Goal: Find contact information: Find contact information

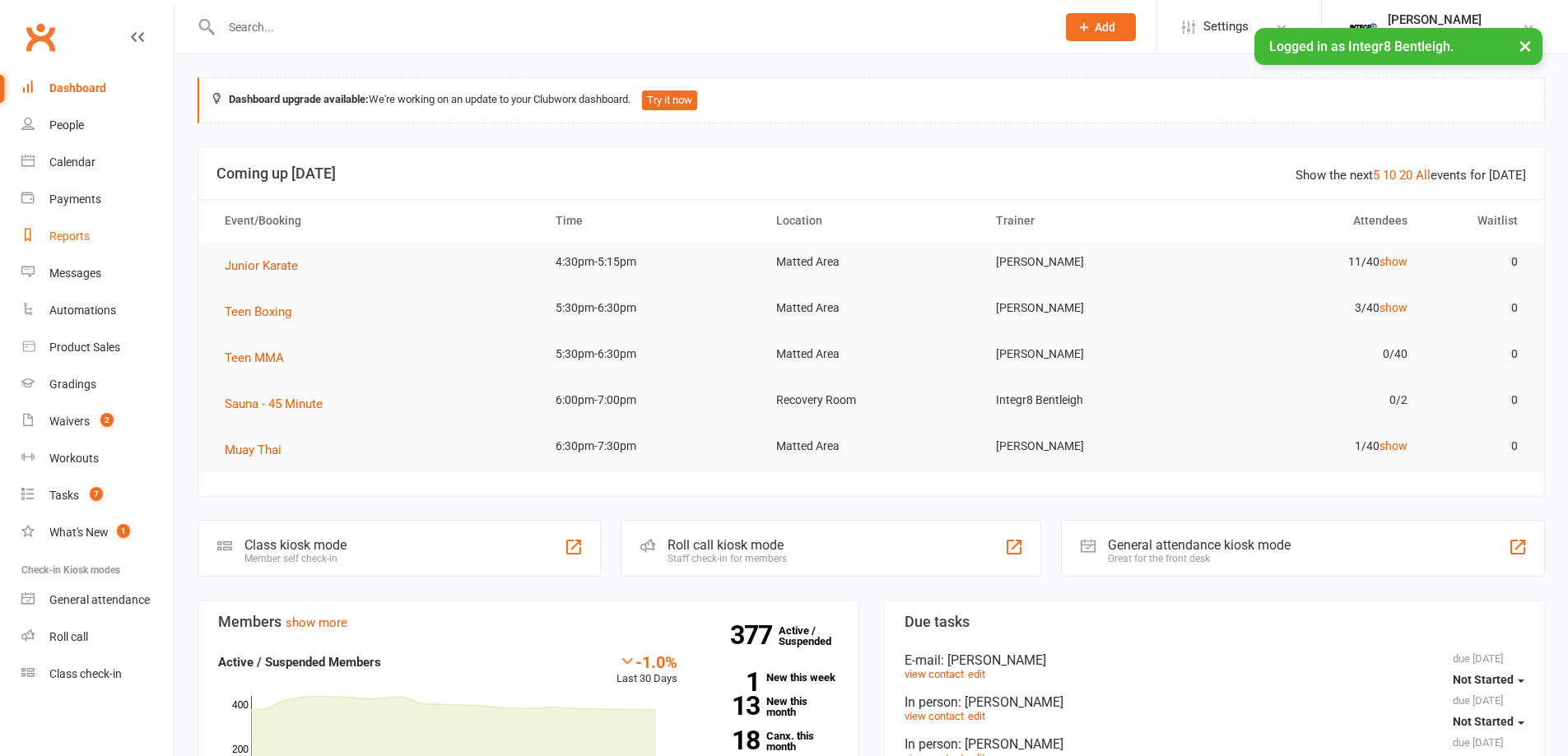
click at [74, 231] on div "Reports" at bounding box center [69, 236] width 40 height 13
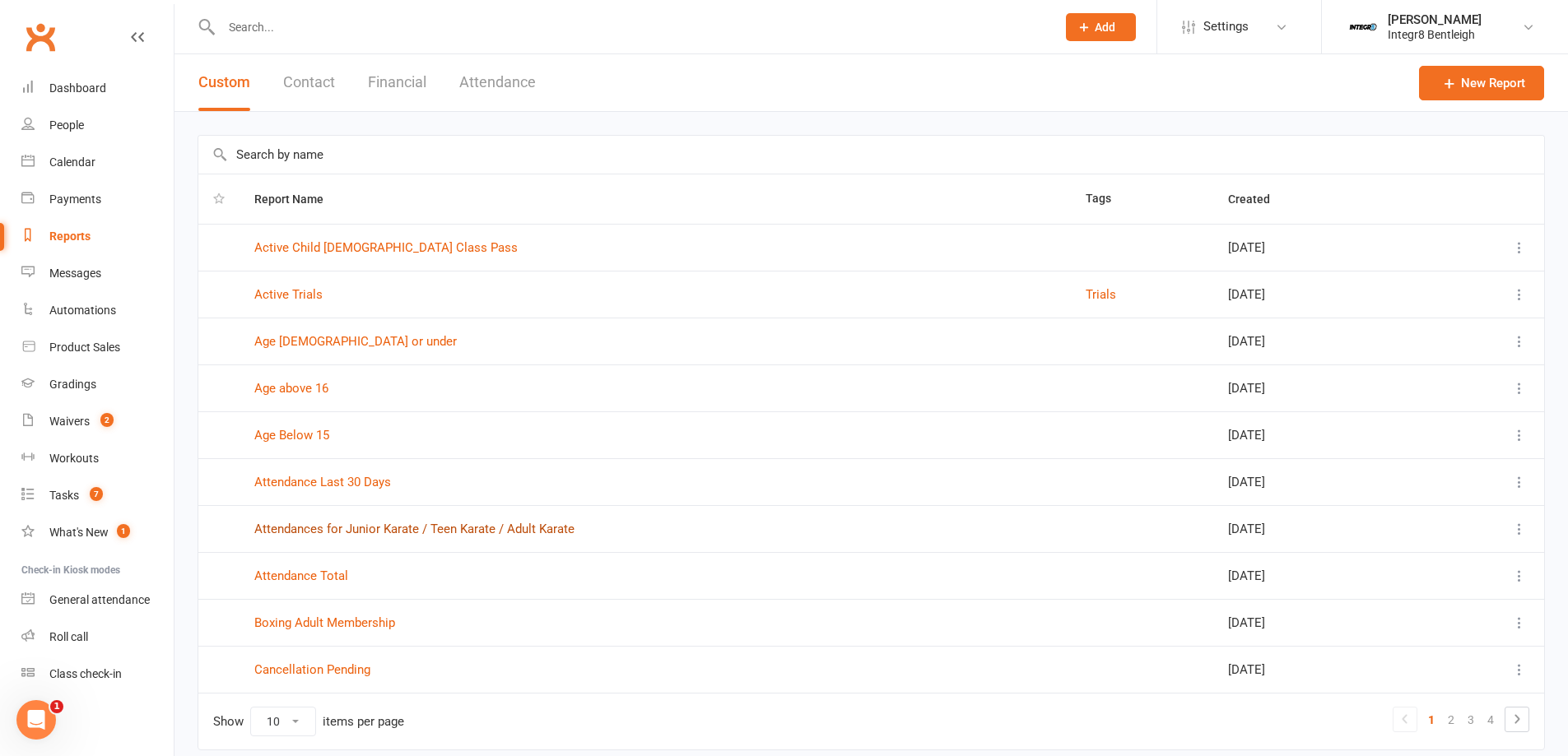
click at [353, 527] on link "Attendances for Junior Karate / Teen Karate / Adult Karate" at bounding box center [414, 529] width 320 height 14
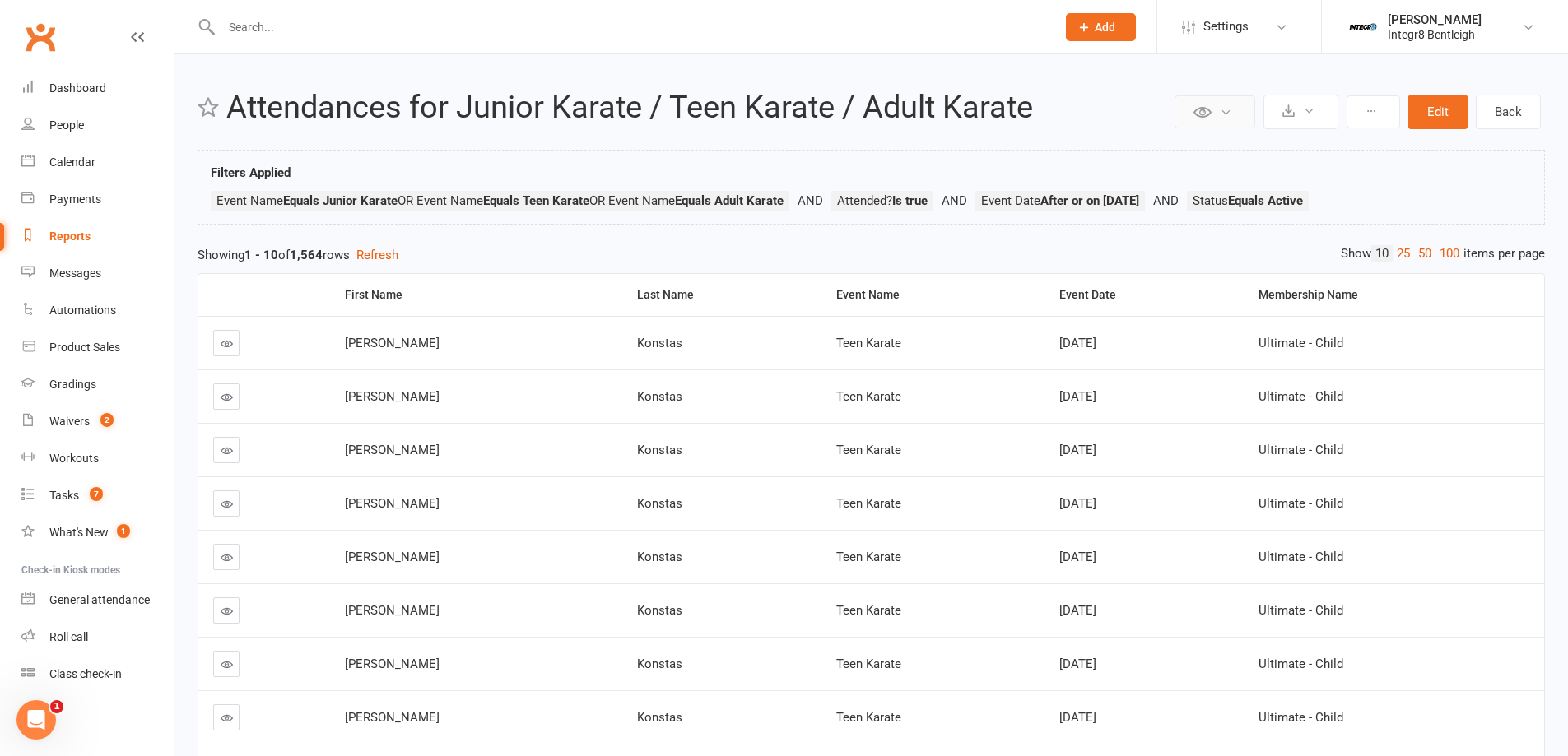
click at [1211, 114] on icon at bounding box center [1202, 112] width 18 height 18
click at [1097, 139] on div "Private Report Only visible by me Public Report Visible to everyone Export to C…" at bounding box center [871, 506] width 1394 height 903
click at [1446, 255] on link "100" at bounding box center [1449, 254] width 28 height 17
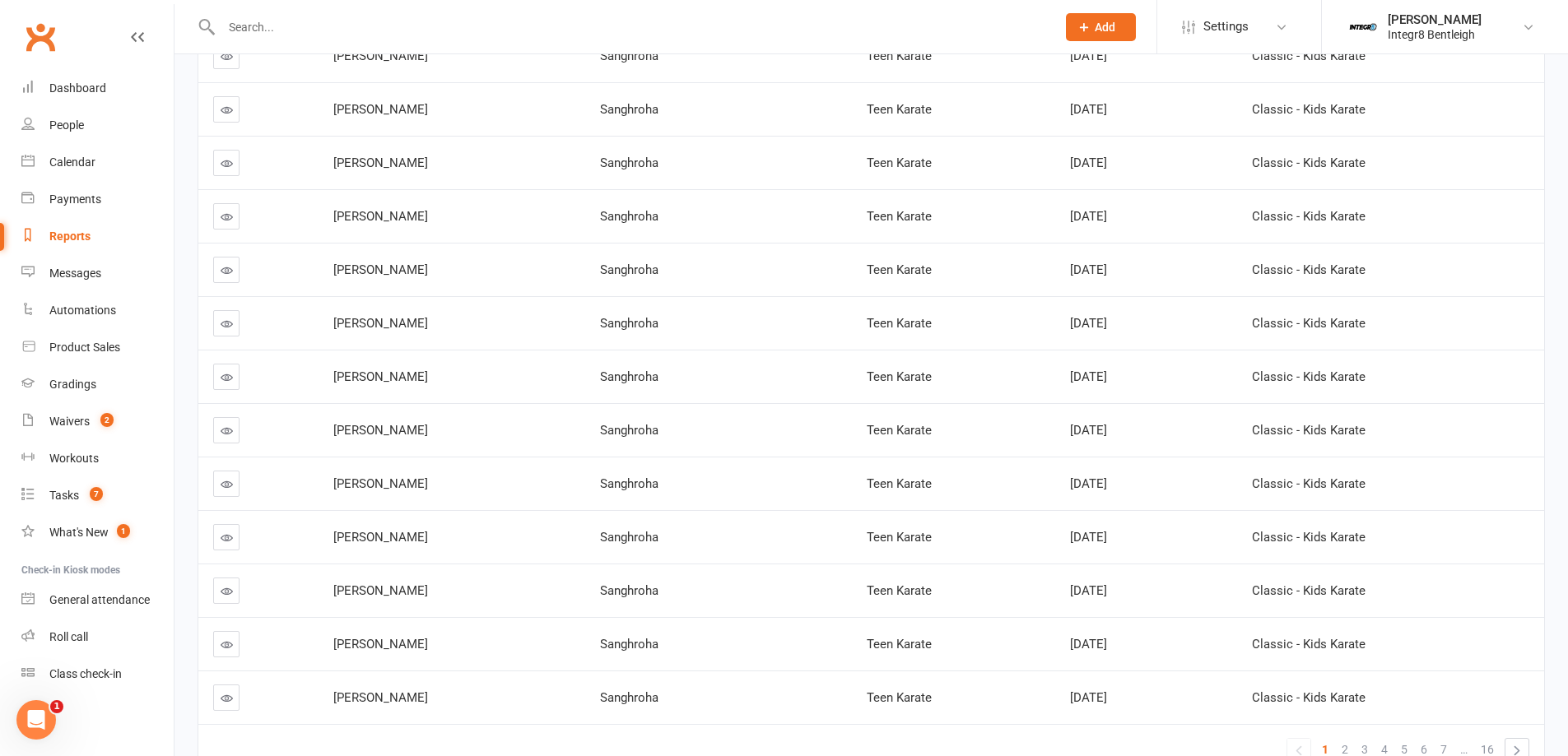
scroll to position [5040, 0]
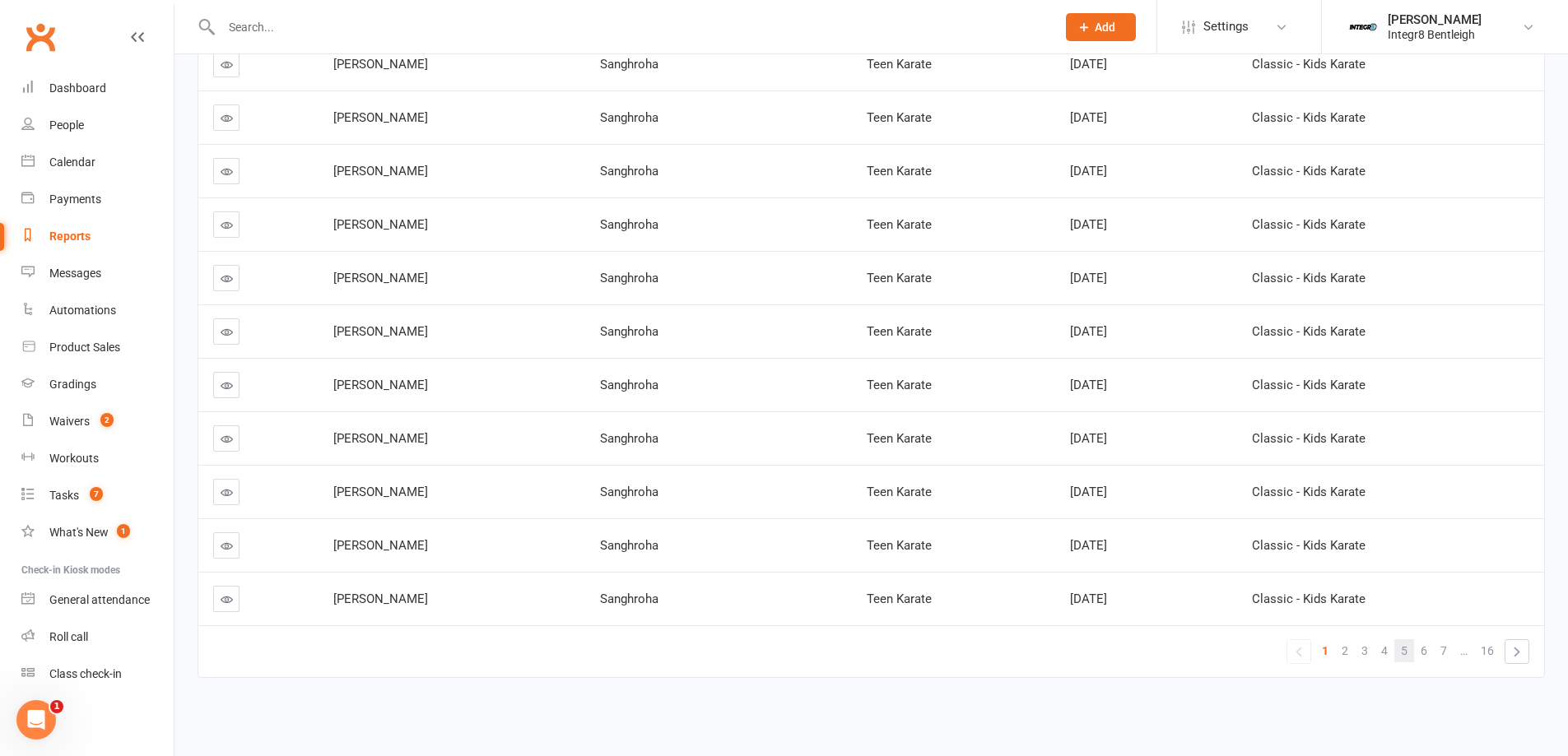
click at [1410, 654] on link "5" at bounding box center [1404, 651] width 20 height 23
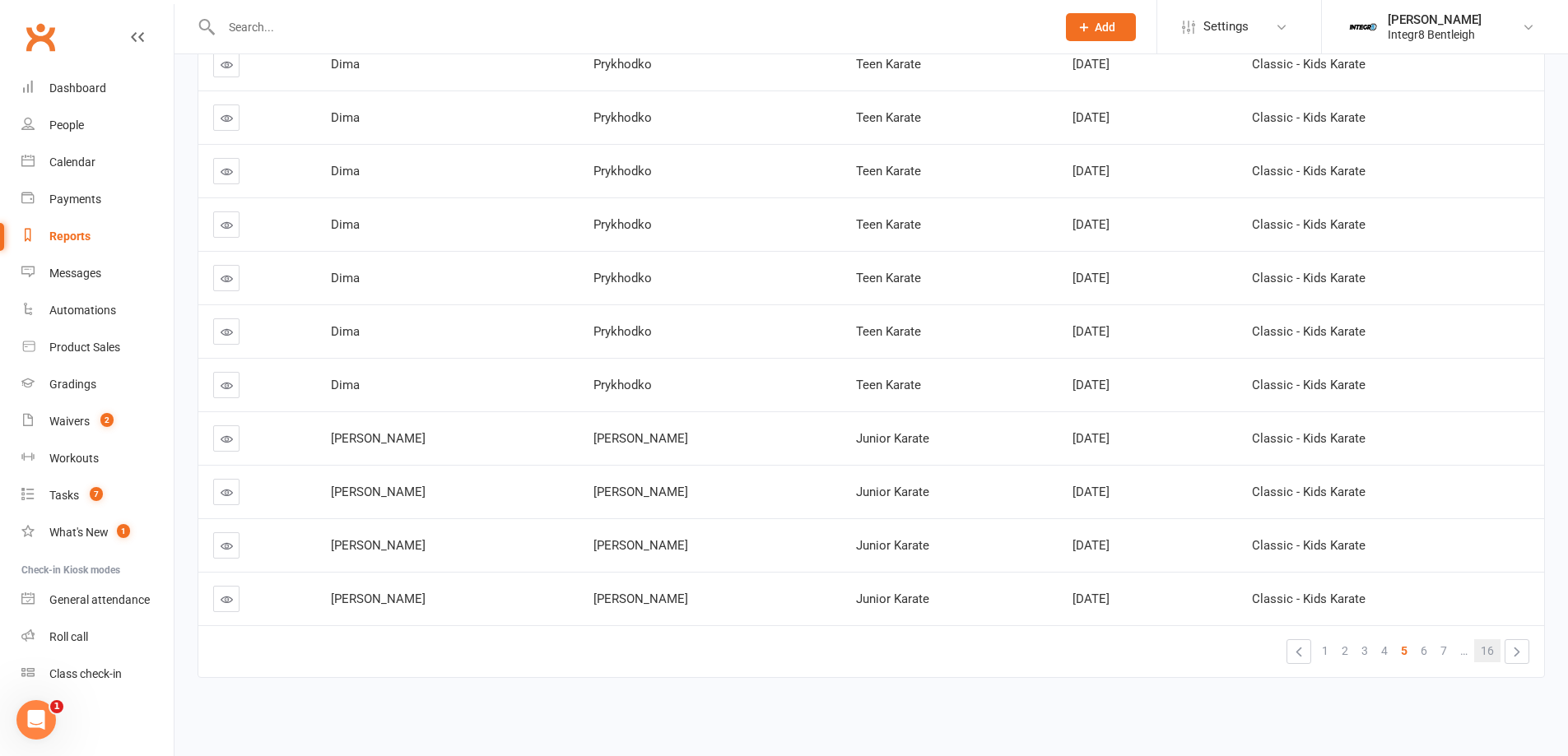
click at [1482, 653] on span "16" at bounding box center [1487, 651] width 13 height 23
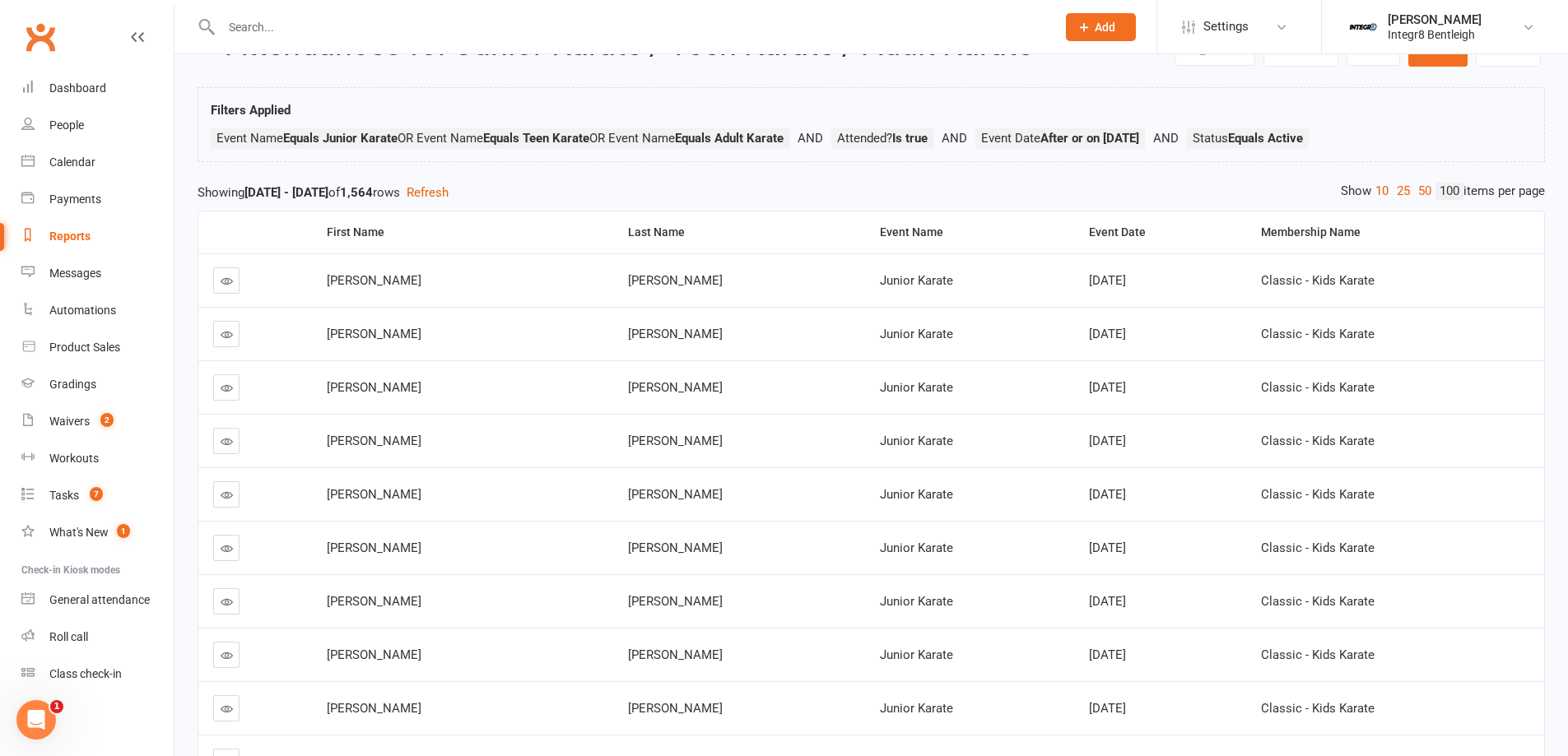
scroll to position [0, 0]
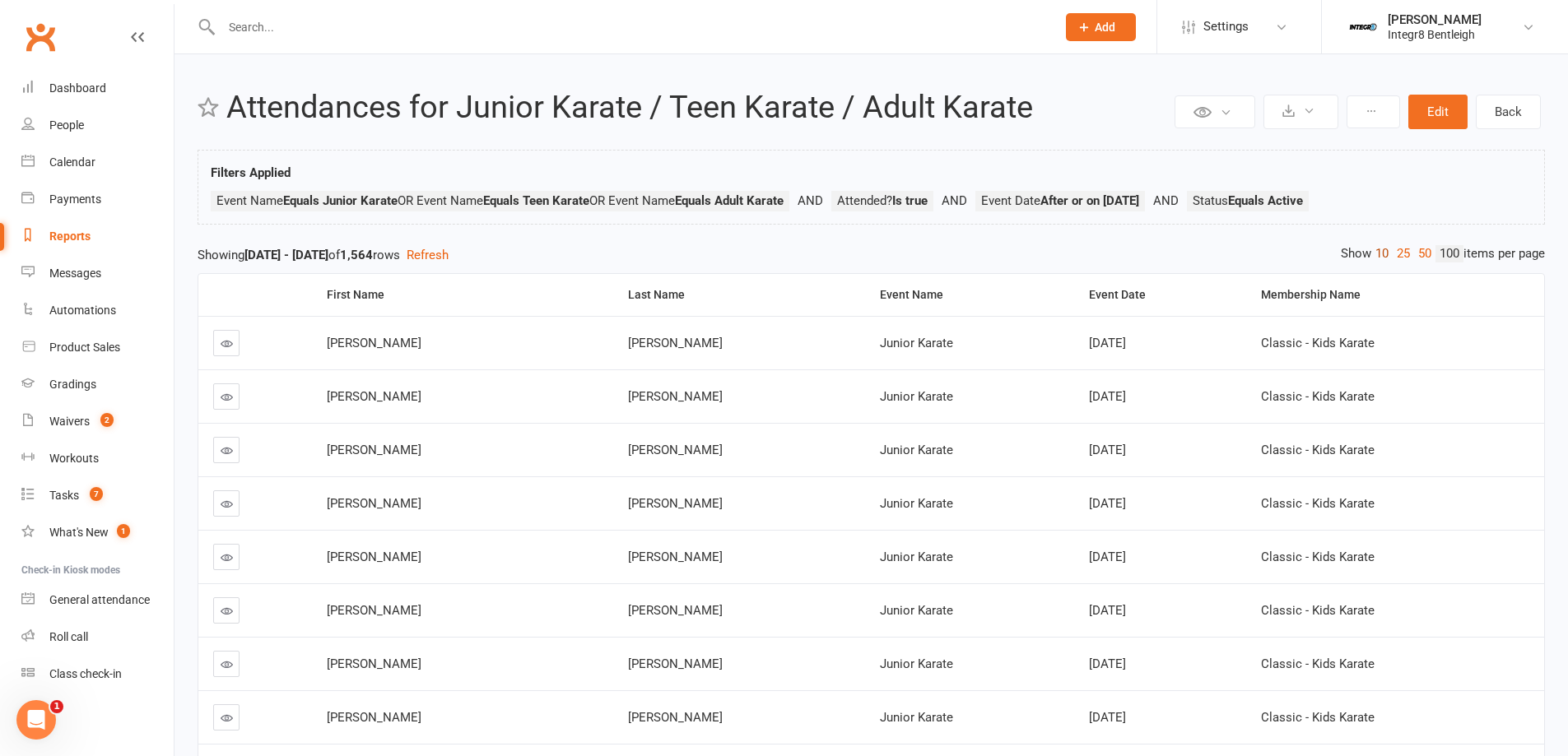
click at [1377, 257] on link "10" at bounding box center [1382, 254] width 21 height 17
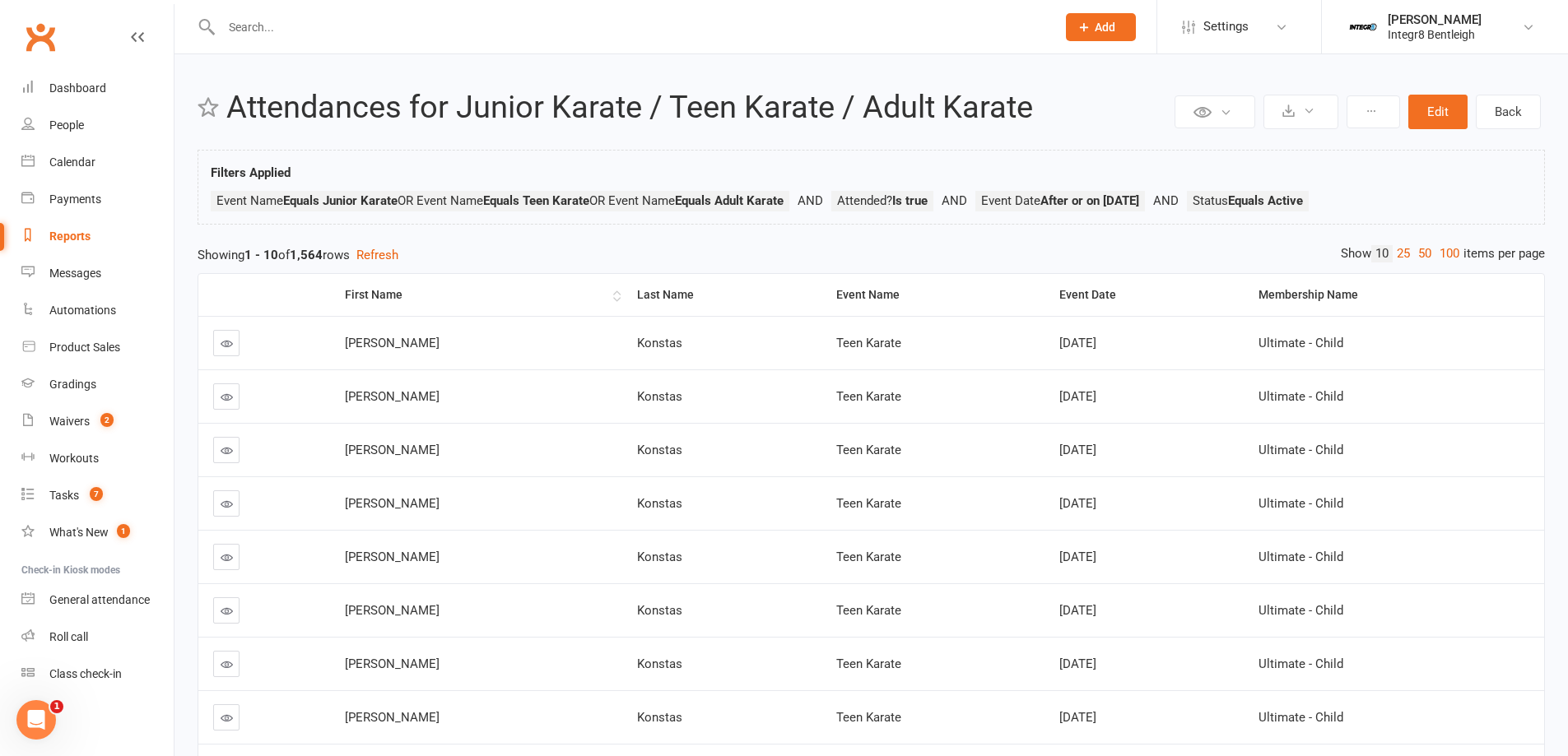
click at [405, 279] on th "First Name" at bounding box center [476, 296] width 292 height 42
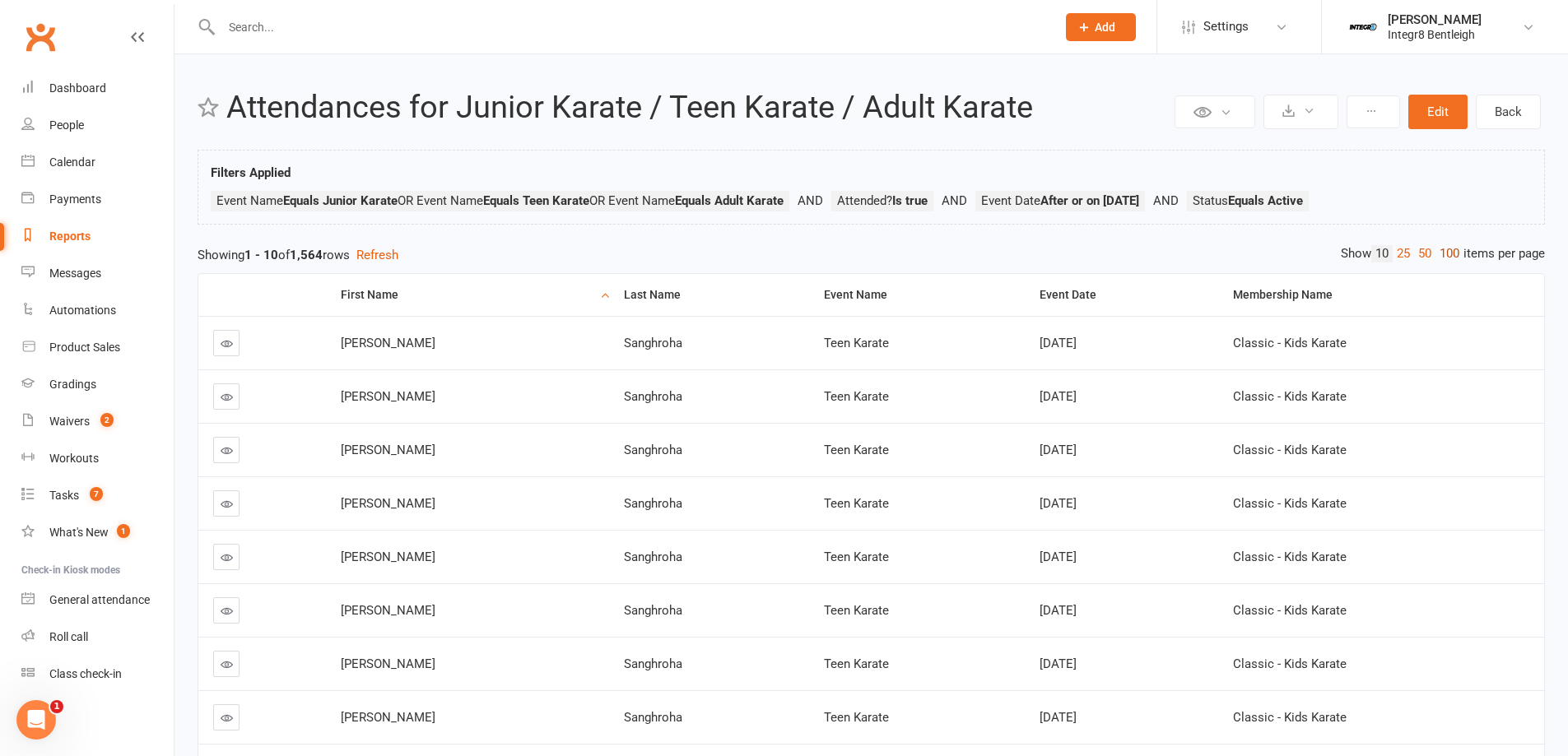
click at [1446, 255] on link "100" at bounding box center [1449, 254] width 28 height 17
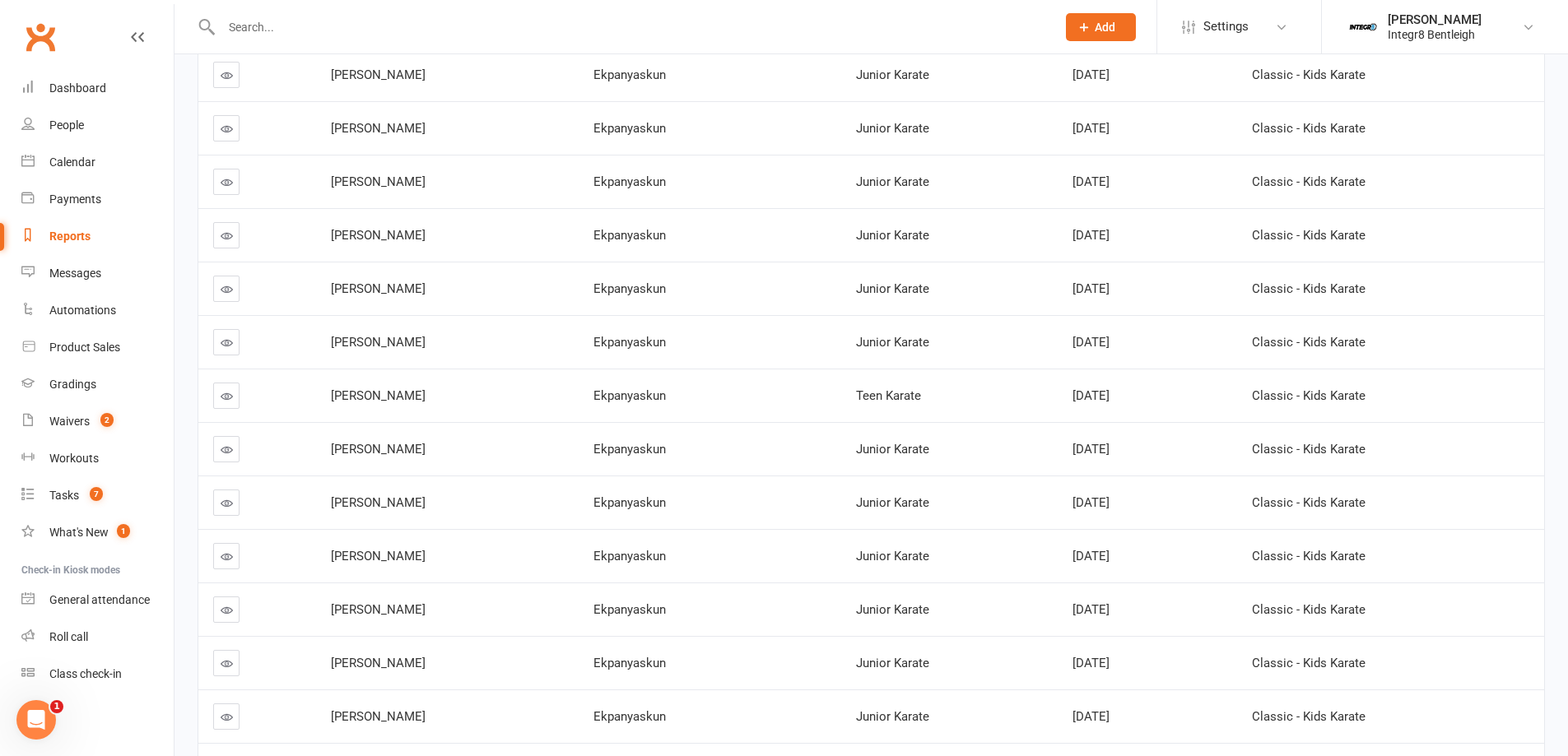
scroll to position [5020, 0]
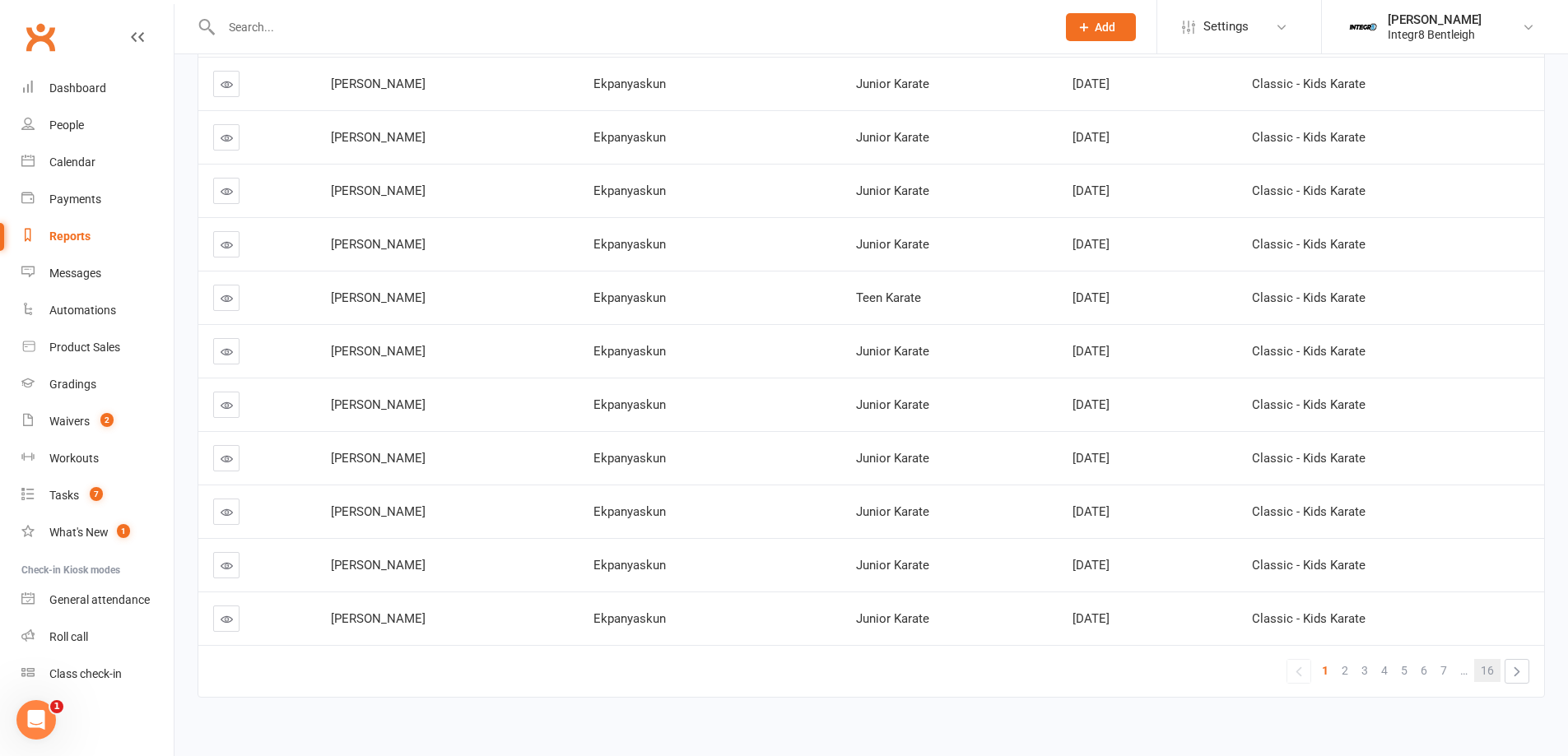
click at [1487, 672] on span "16" at bounding box center [1487, 670] width 13 height 23
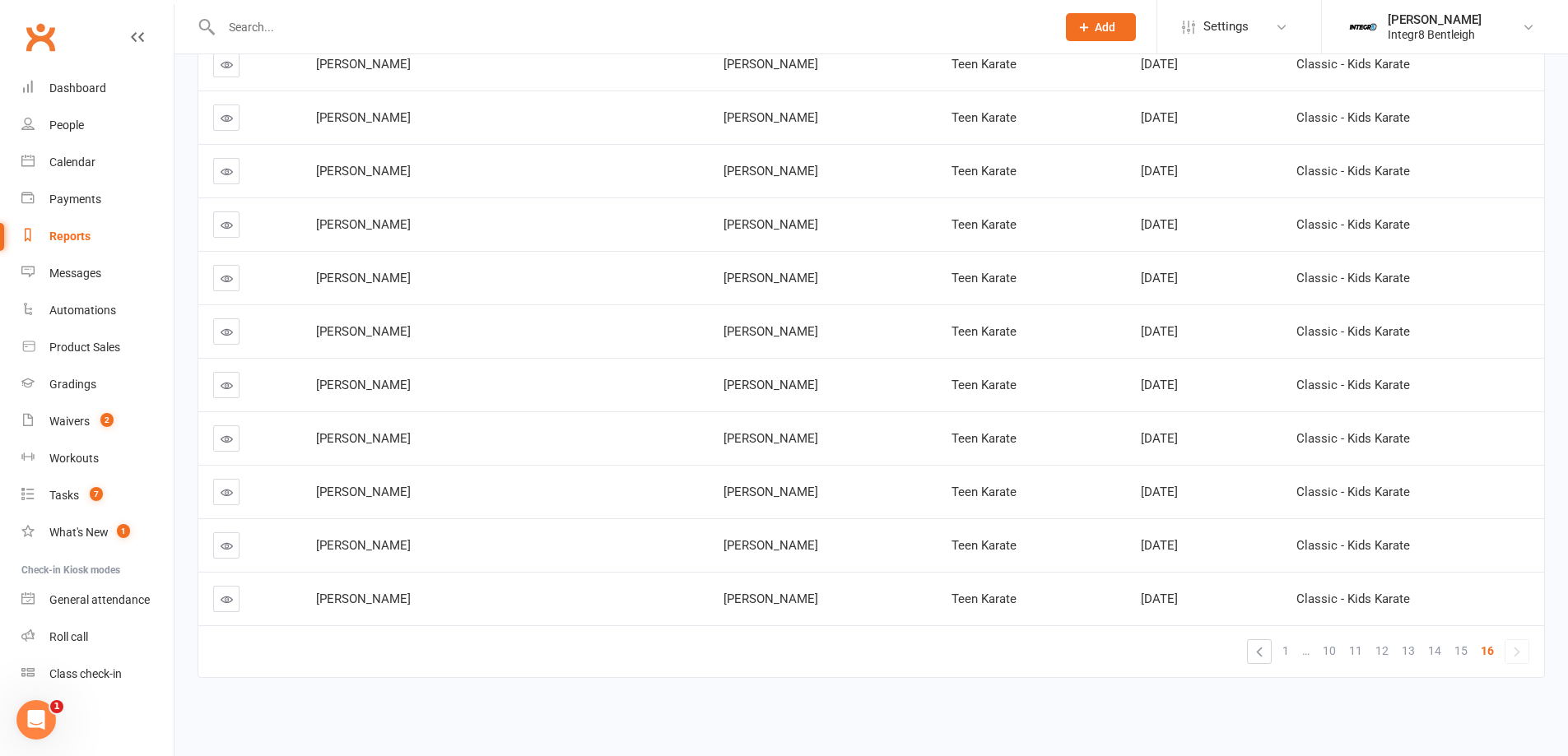
scroll to position [3115, 0]
click at [1413, 651] on span "13" at bounding box center [1408, 651] width 13 height 23
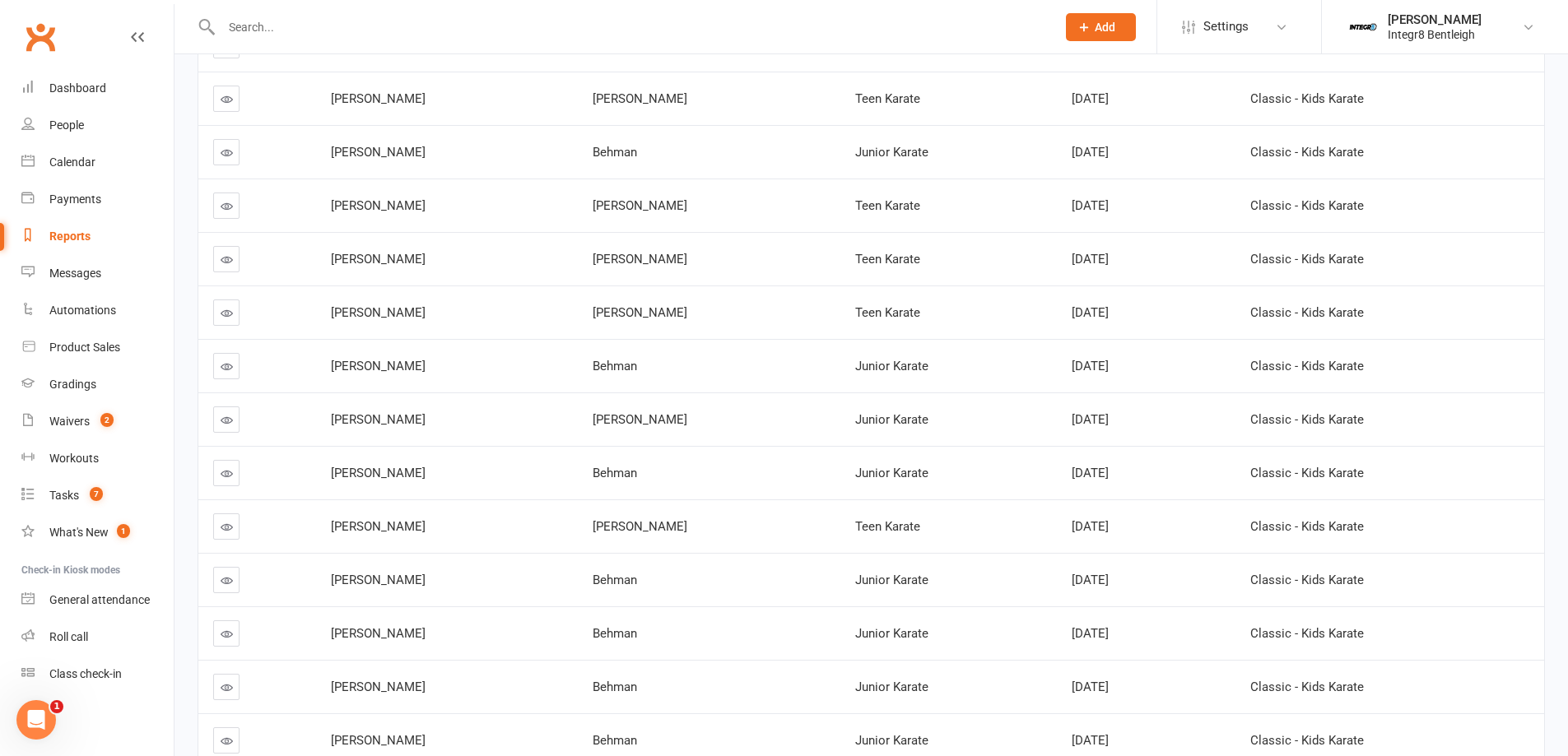
scroll to position [5040, 0]
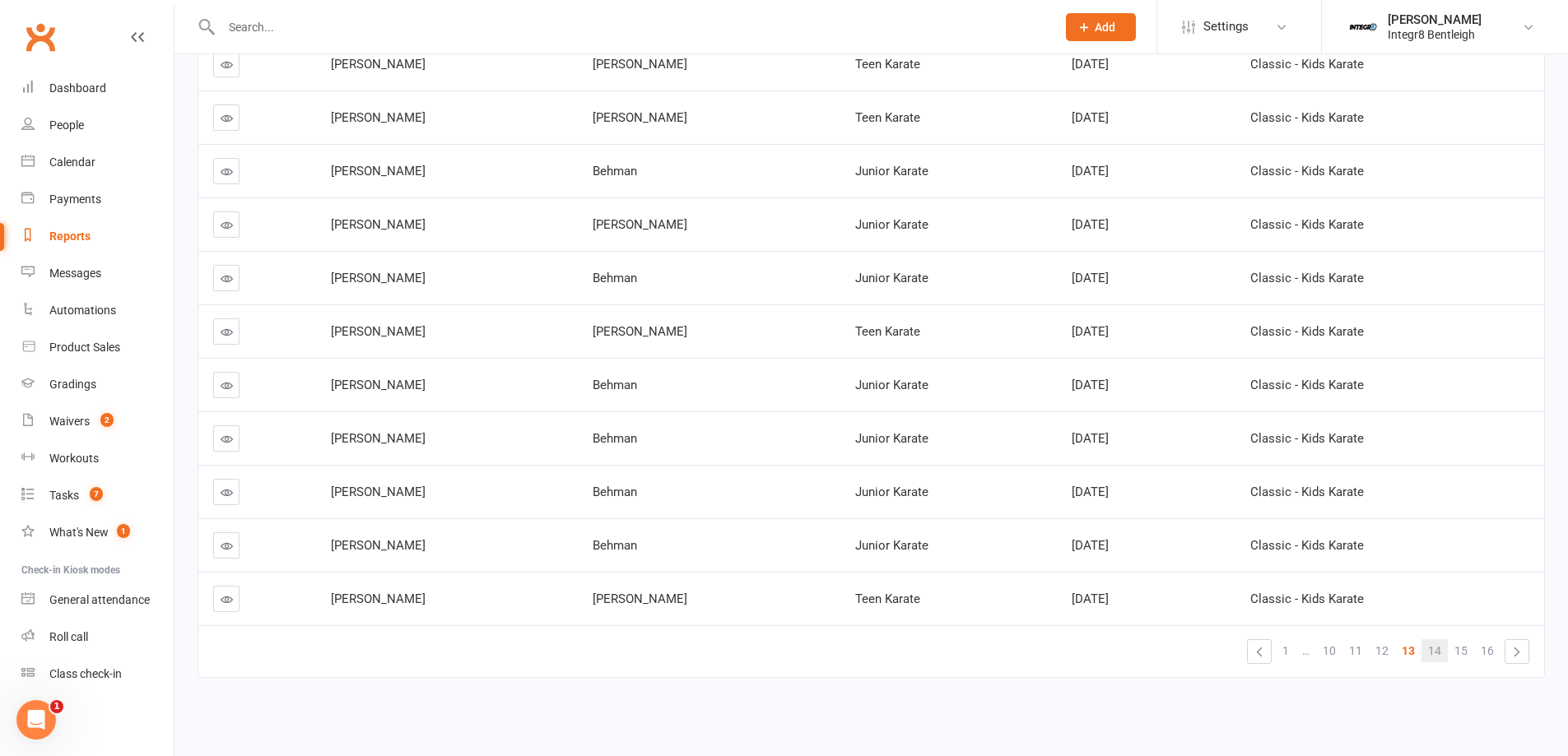
click at [1441, 654] on span "14" at bounding box center [1435, 651] width 13 height 23
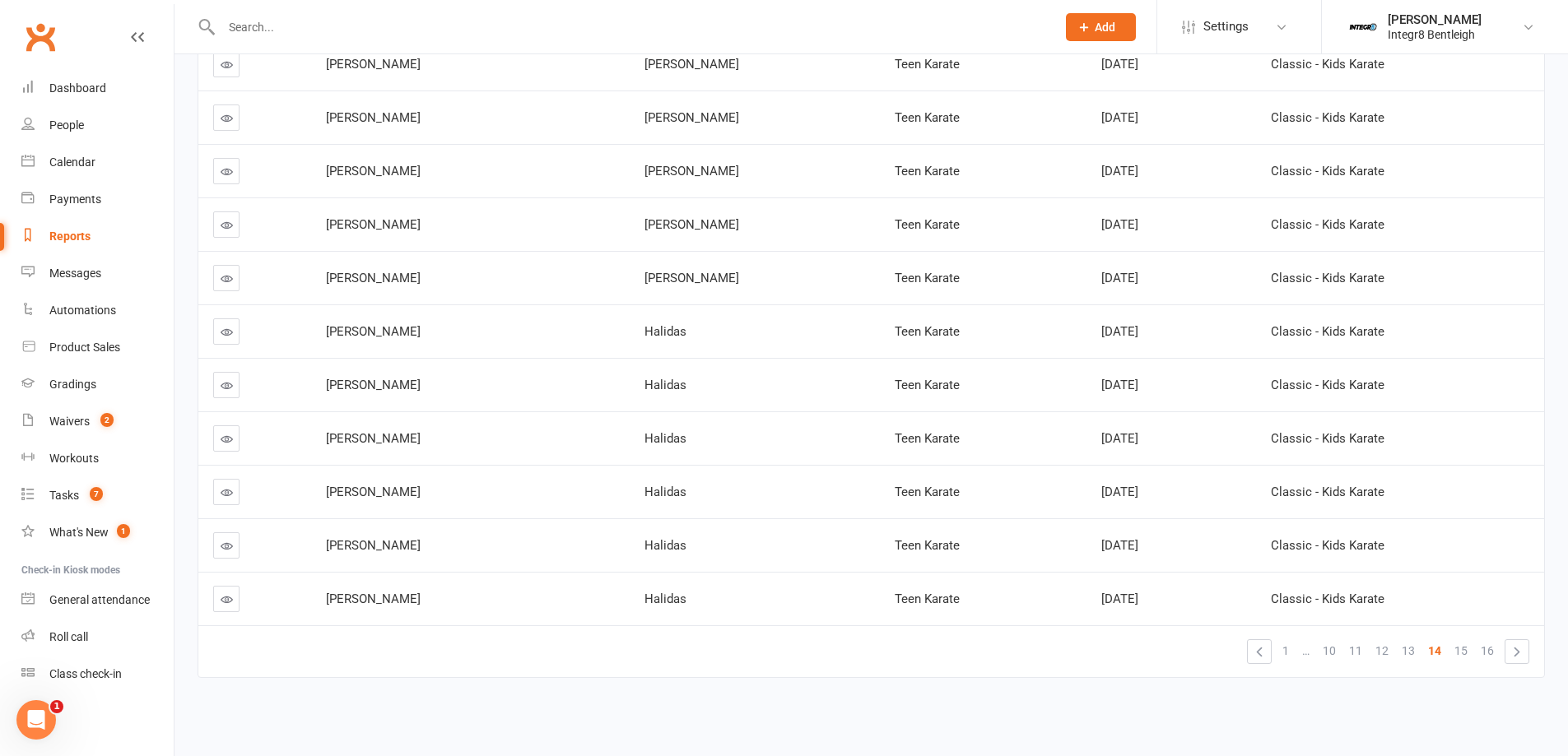
click at [1508, 652] on link "»" at bounding box center [1517, 652] width 23 height 23
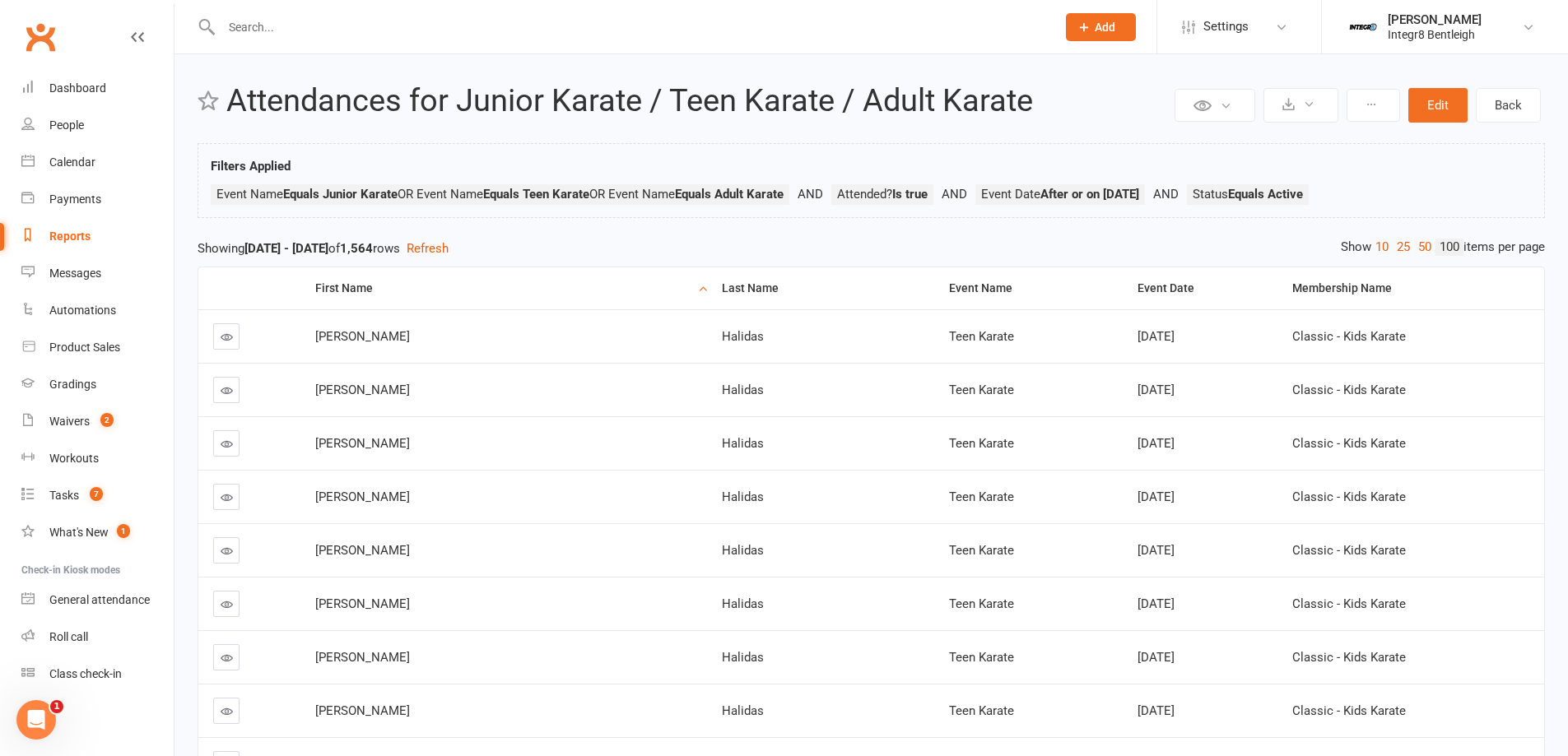
scroll to position [0, 0]
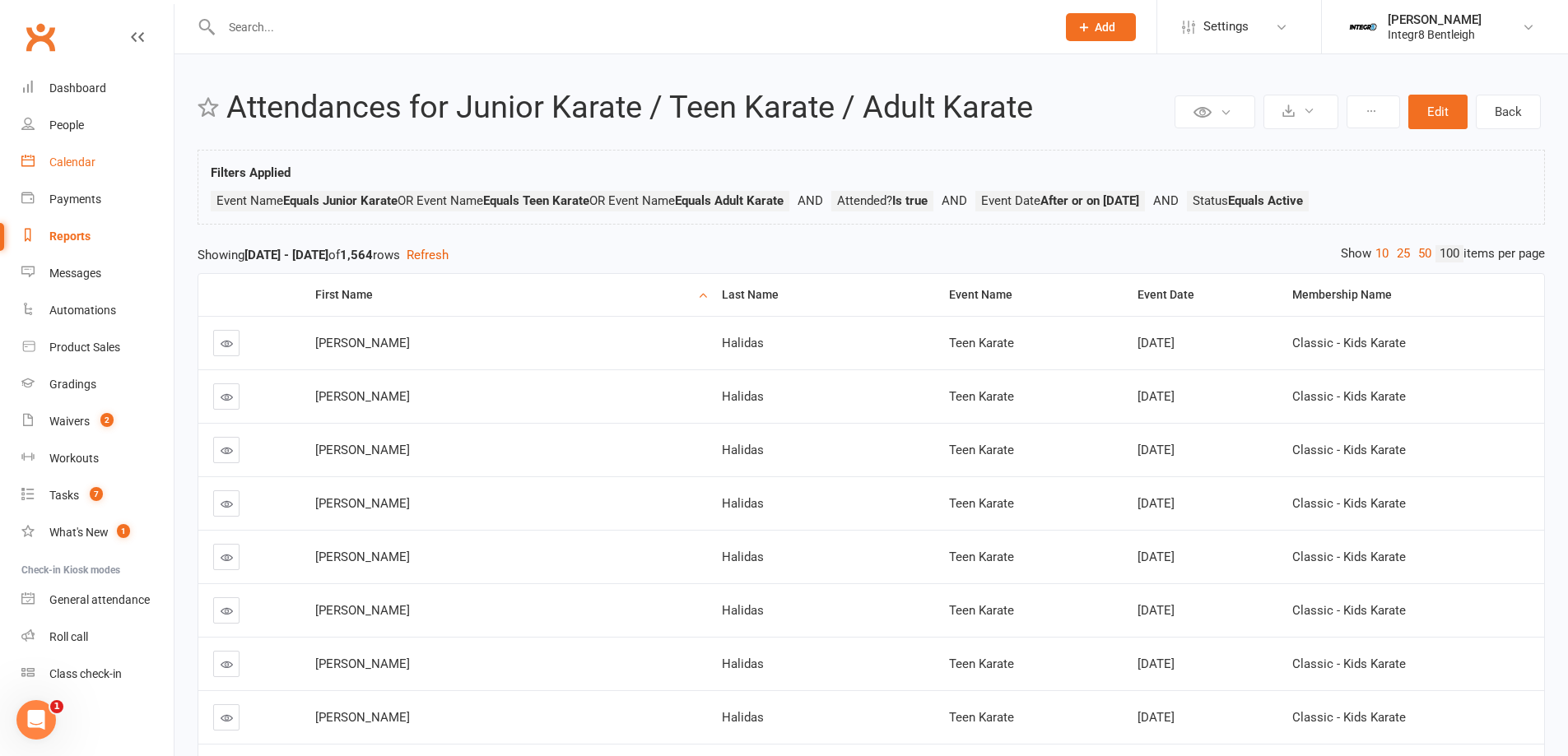
click at [72, 147] on link "Calendar" at bounding box center [97, 163] width 152 height 37
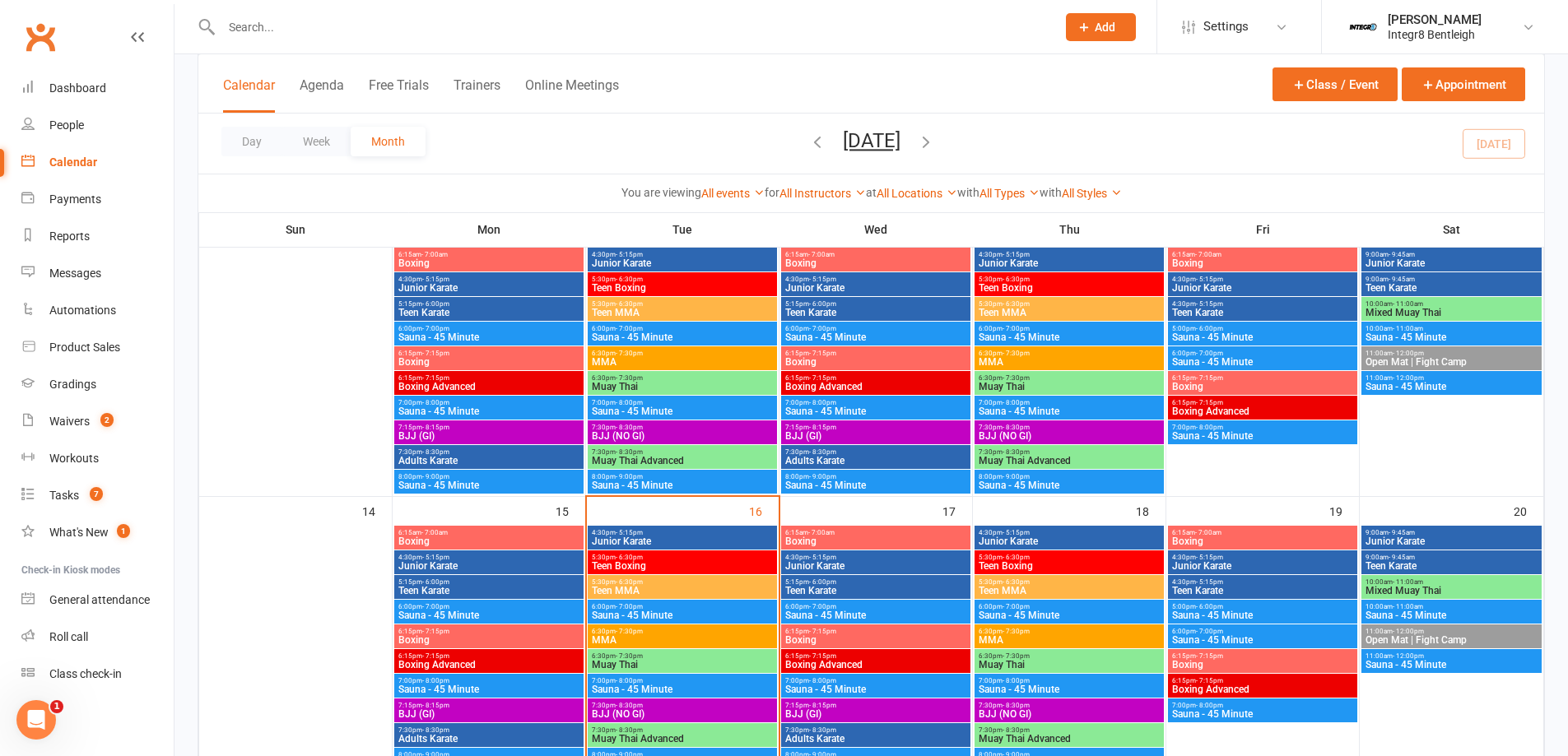
scroll to position [411, 0]
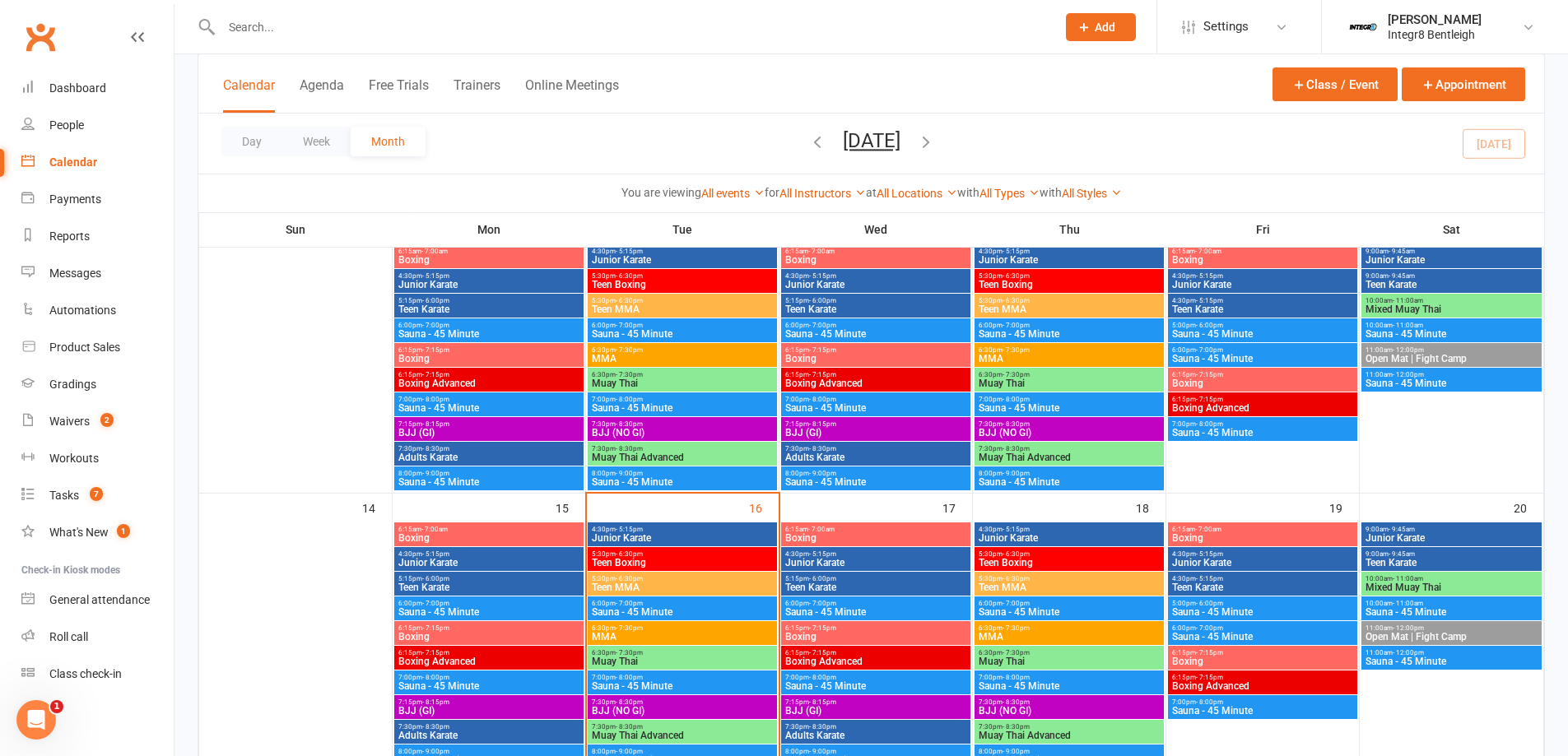
click at [438, 727] on span "- 8:30pm" at bounding box center [435, 727] width 27 height 8
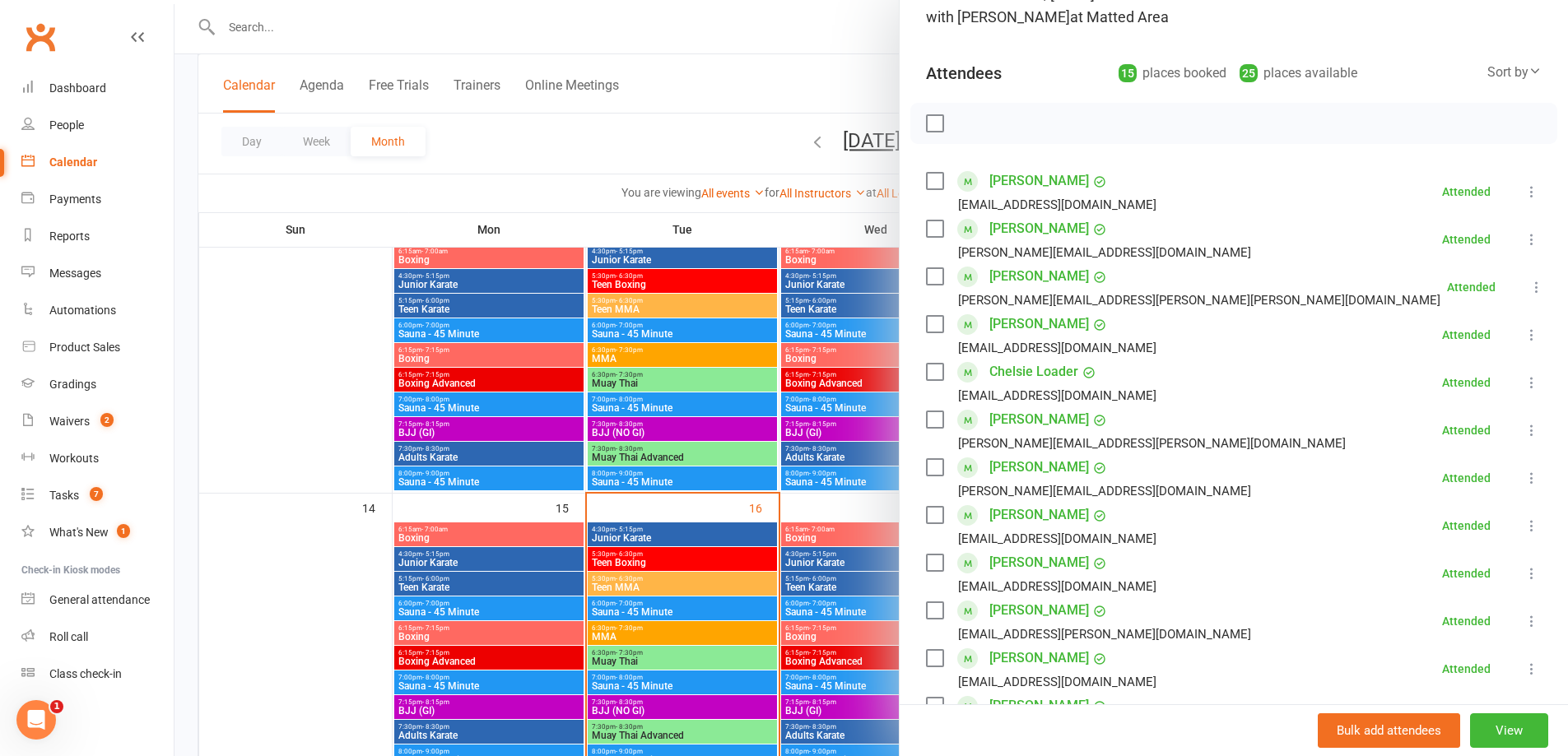
scroll to position [165, 0]
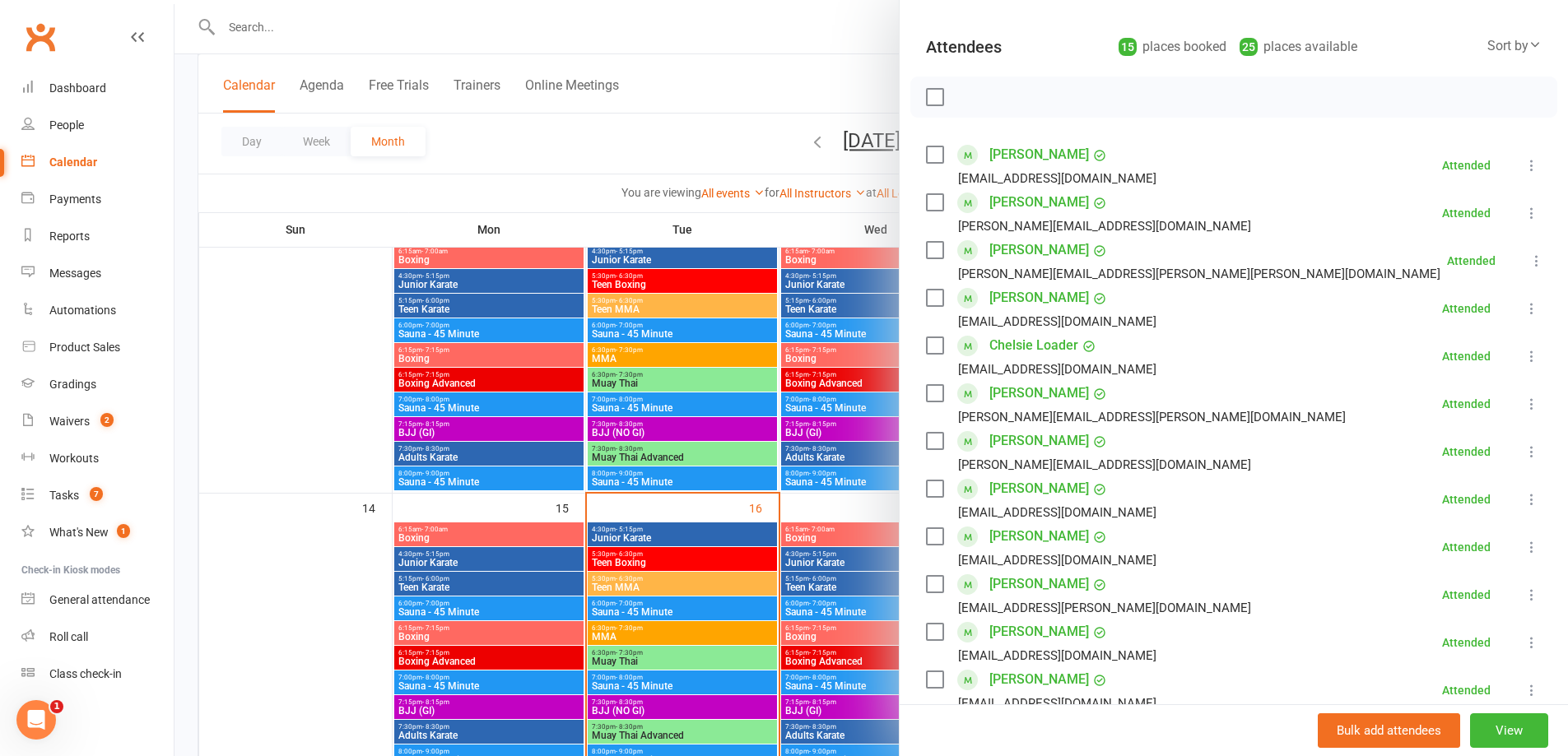
click at [463, 313] on div at bounding box center [871, 378] width 1394 height 756
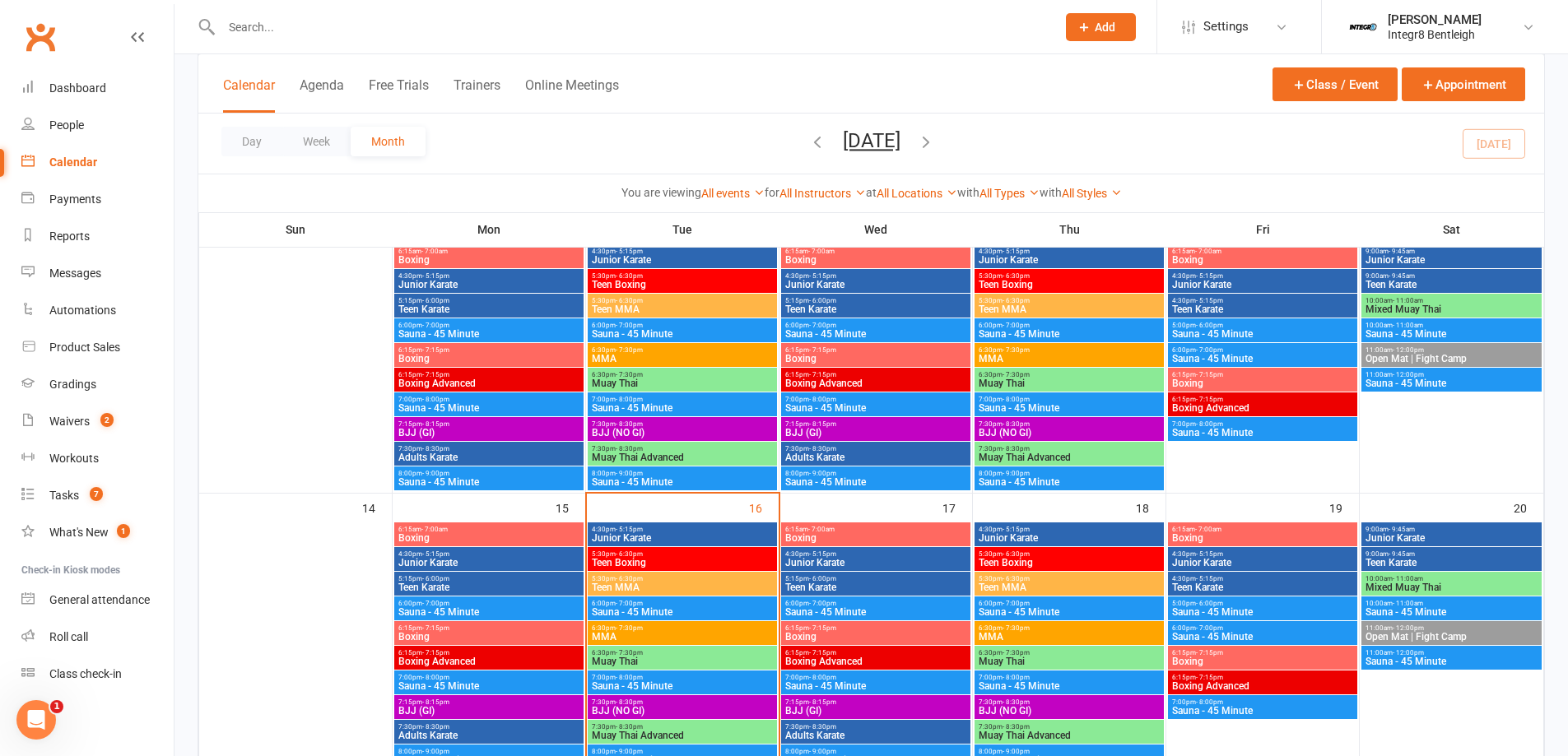
click at [393, 28] on input "text" at bounding box center [631, 27] width 828 height 23
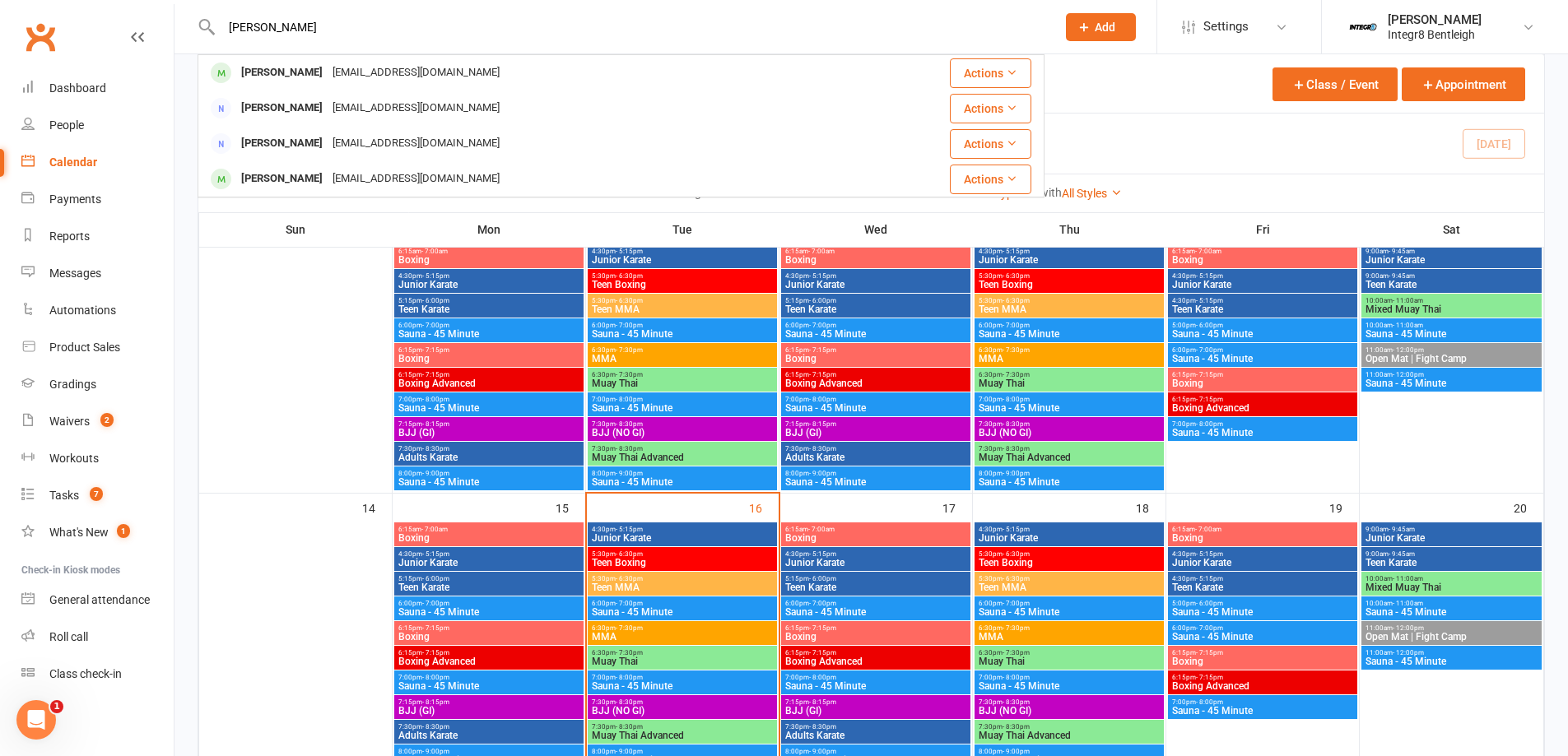
type input "[PERSON_NAME]"
click at [342, 68] on div "[EMAIL_ADDRESS][DOMAIN_NAME]" at bounding box center [416, 72] width 177 height 24
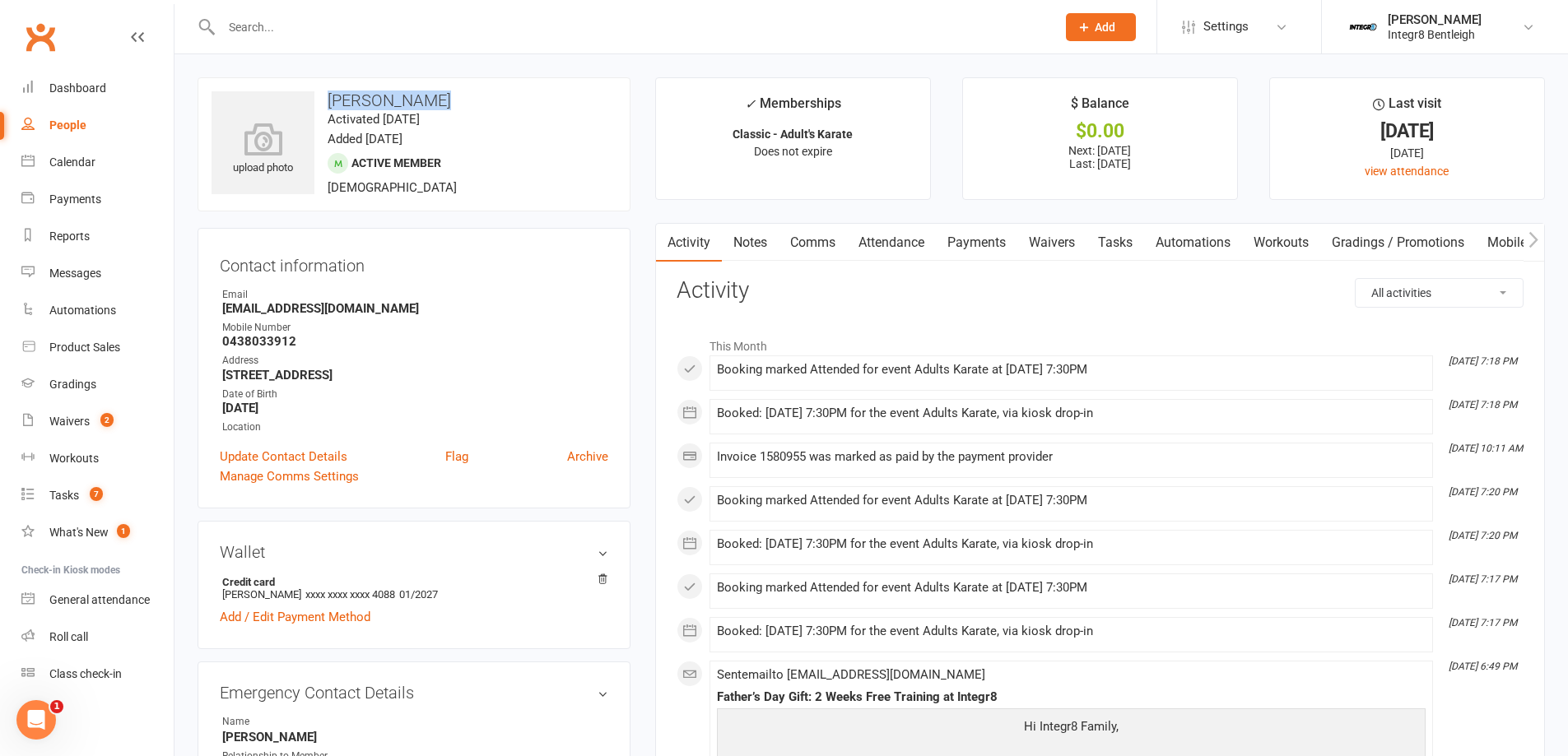
drag, startPoint x: 393, startPoint y: 107, endPoint x: 317, endPoint y: 107, distance: 76.0
click at [317, 107] on h3 "[PERSON_NAME]" at bounding box center [414, 100] width 405 height 18
copy h3 "[PERSON_NAME]"
click at [411, 27] on input "text" at bounding box center [631, 27] width 828 height 23
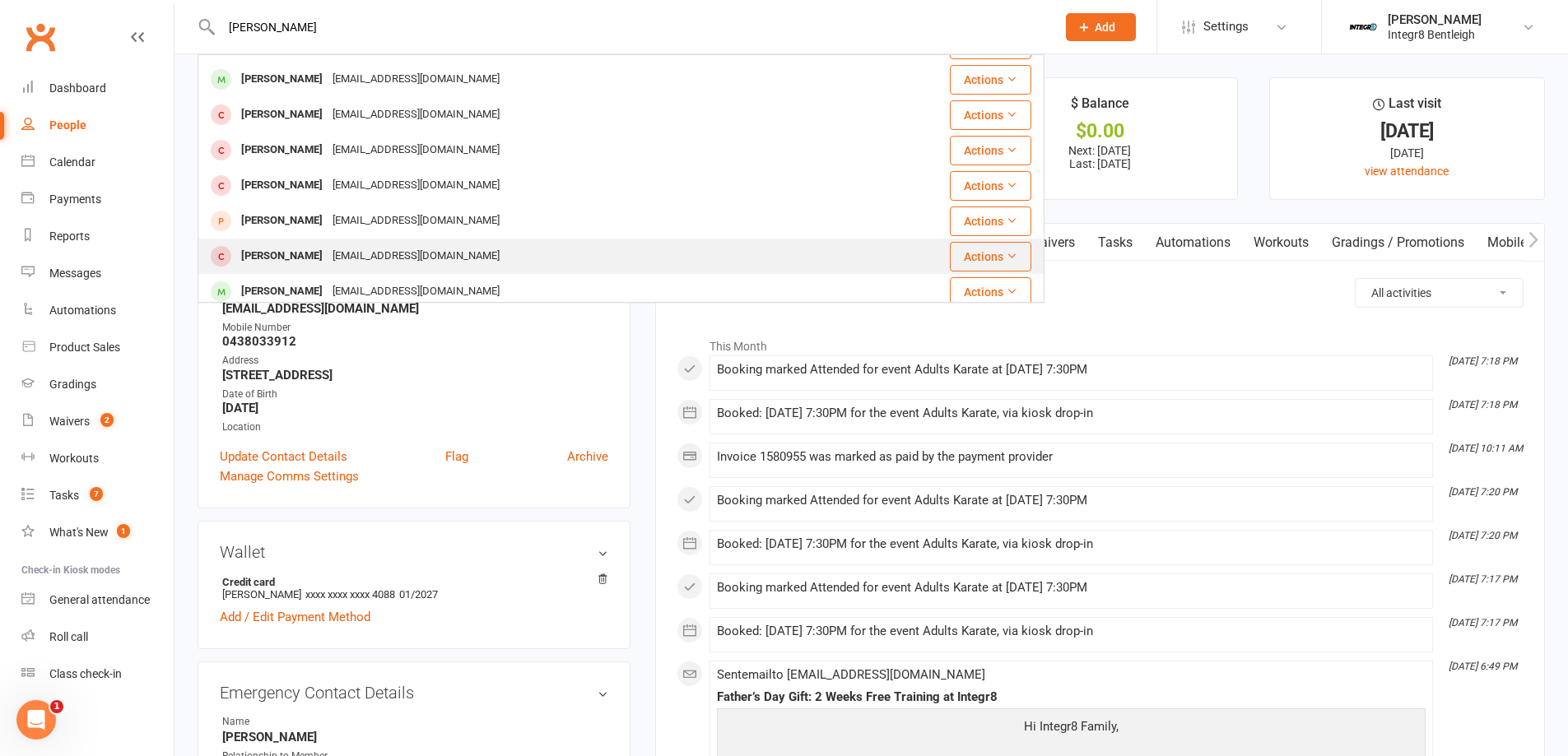
scroll to position [165, 0]
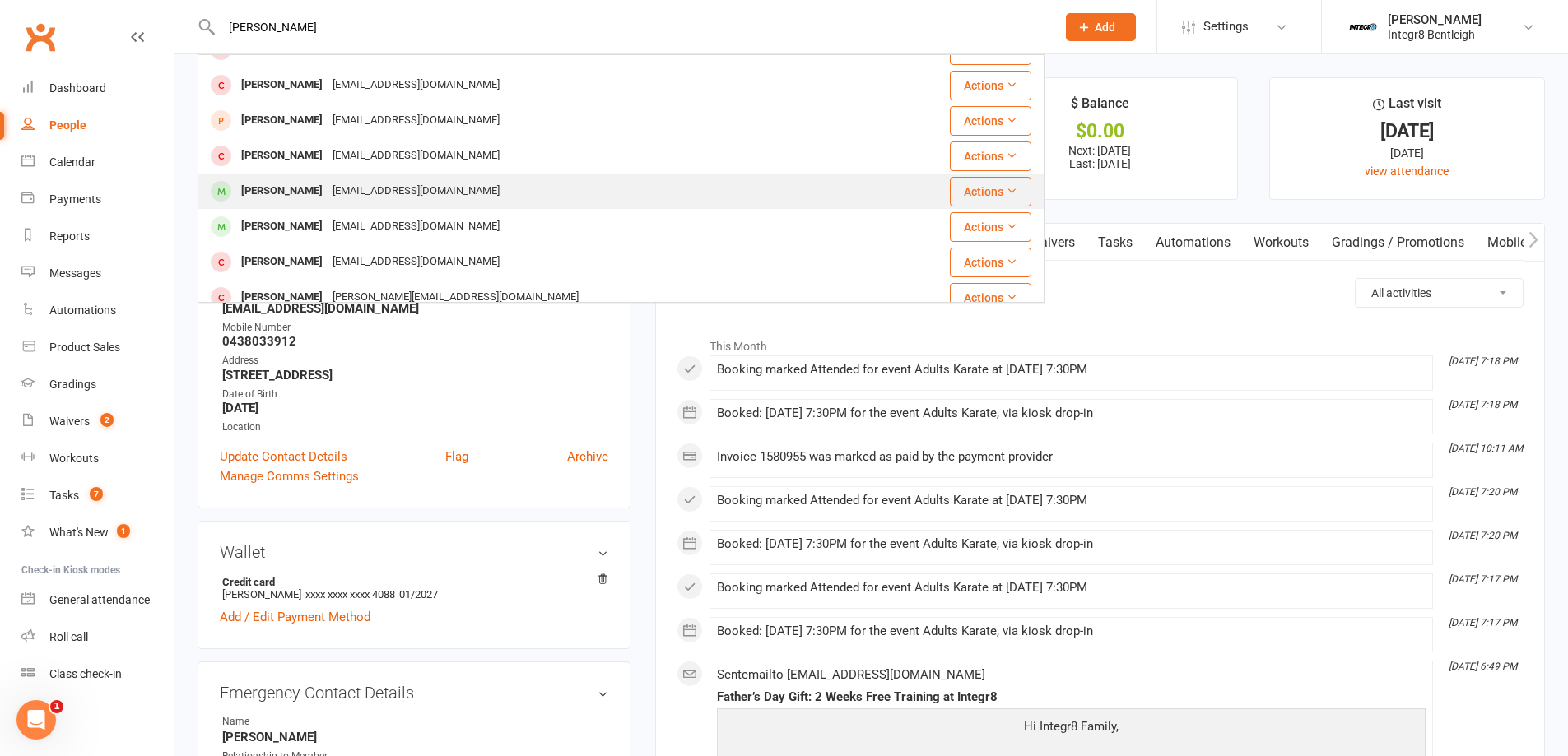
type input "[PERSON_NAME]"
click at [345, 184] on div "[EMAIL_ADDRESS][DOMAIN_NAME]" at bounding box center [416, 191] width 177 height 24
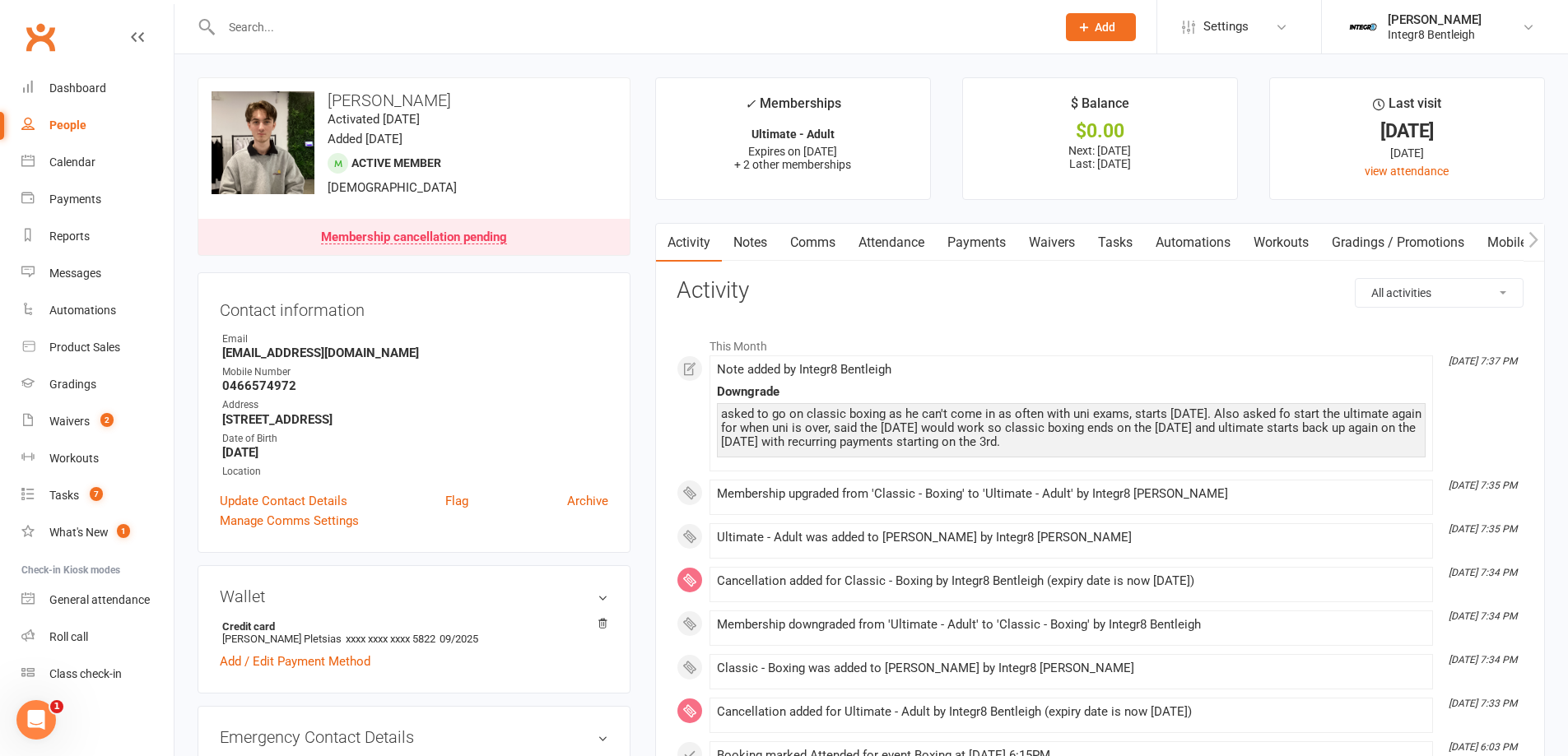
click at [755, 251] on link "Notes" at bounding box center [749, 242] width 57 height 38
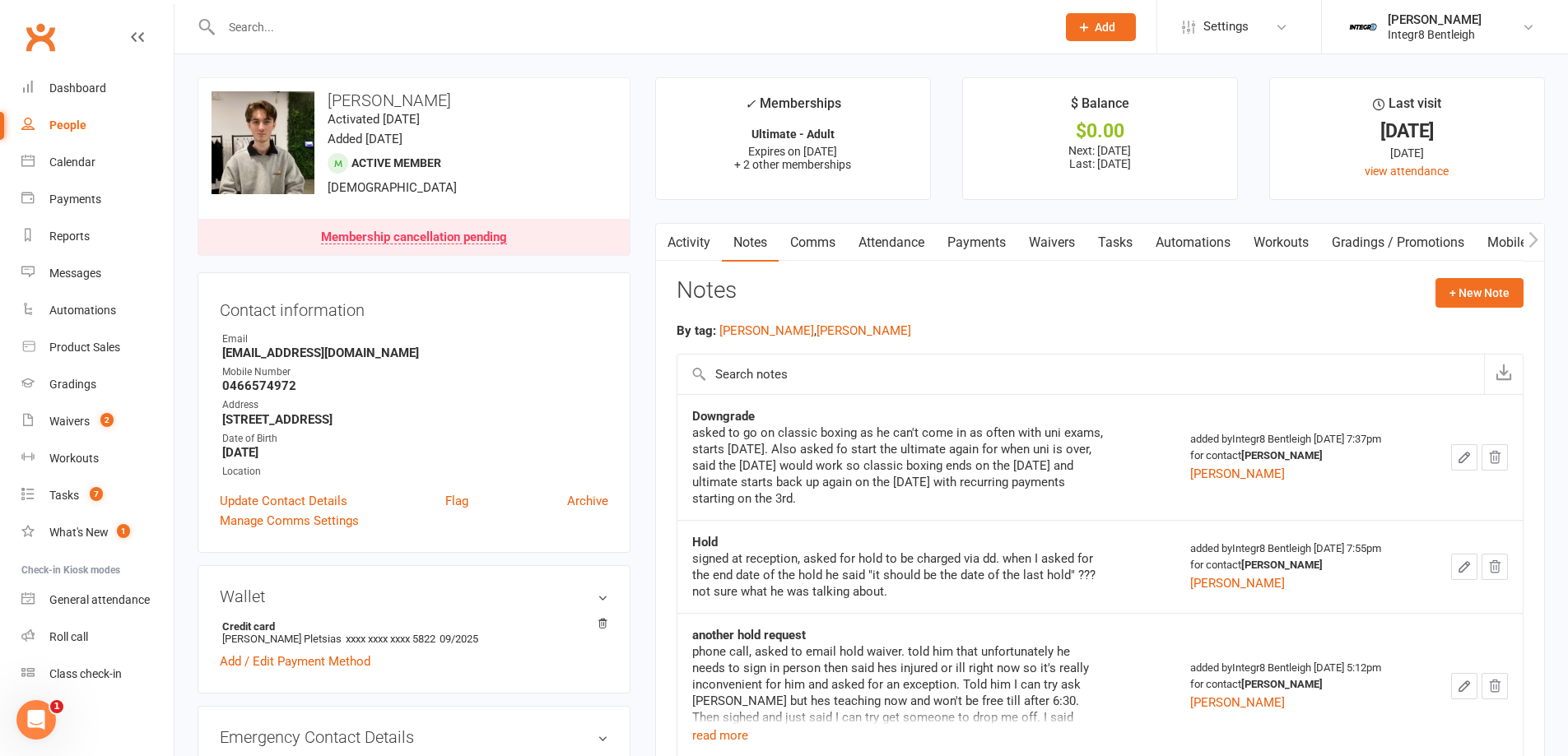
click at [688, 252] on link "Activity" at bounding box center [689, 242] width 65 height 38
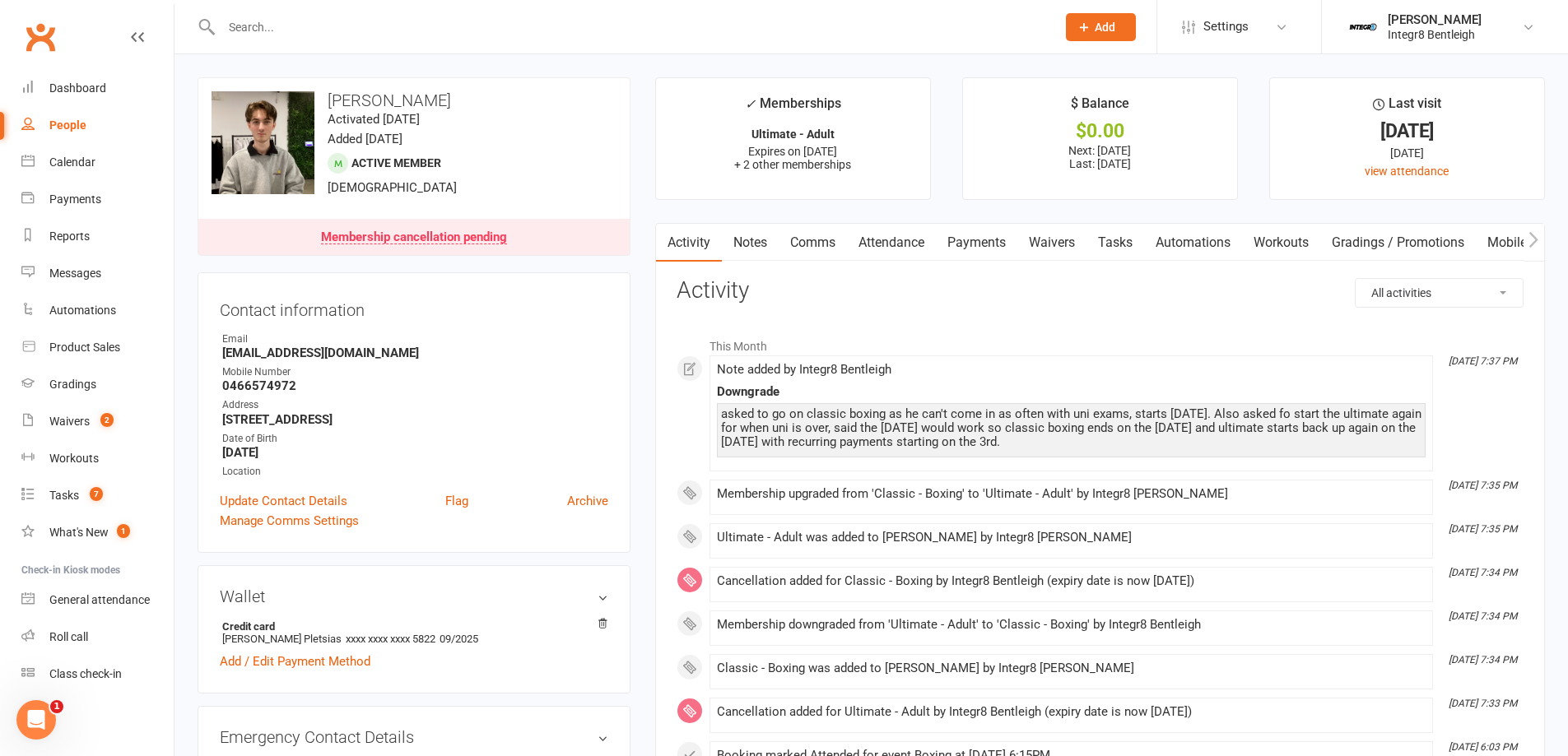
click at [735, 252] on link "Notes" at bounding box center [749, 242] width 57 height 38
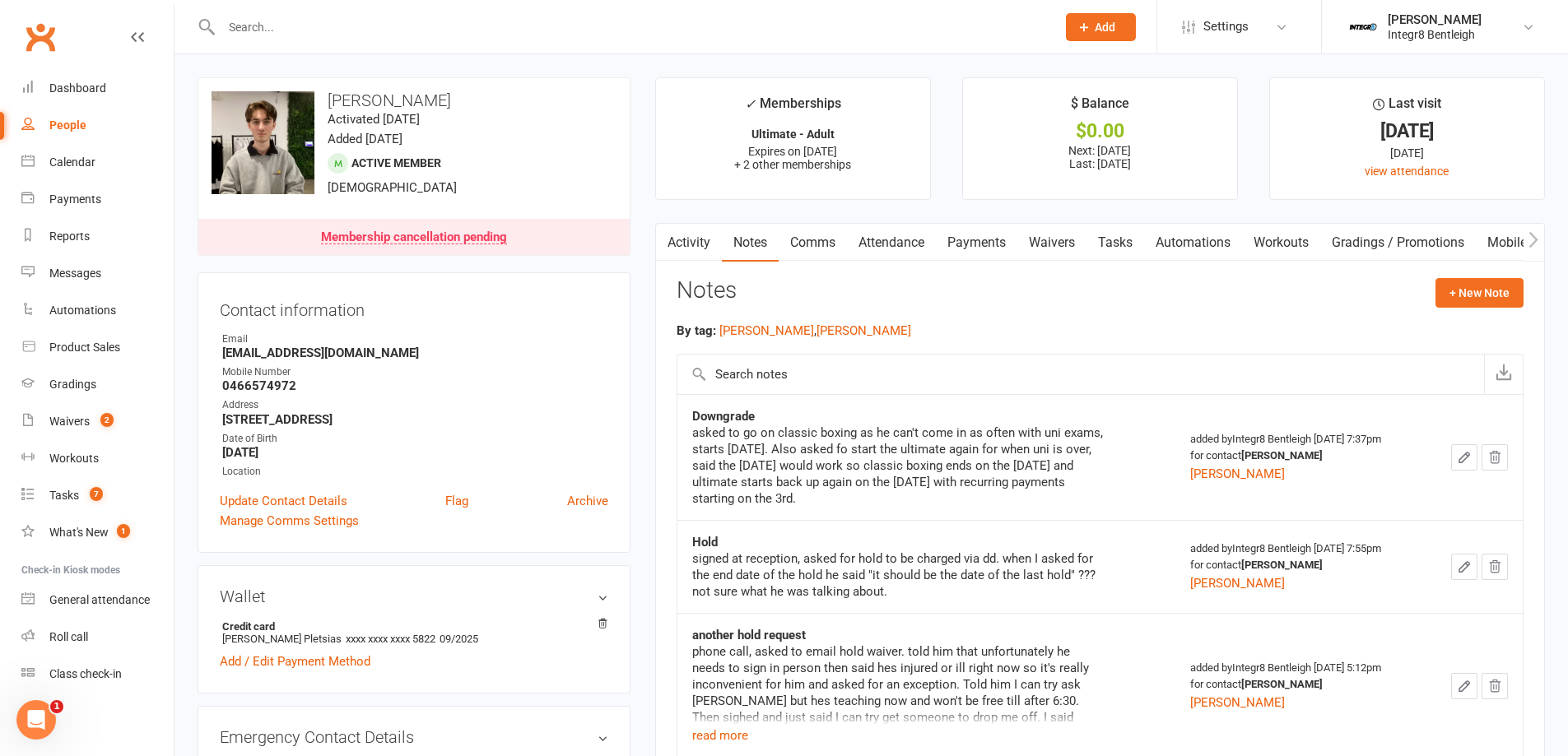
click at [692, 254] on link "Activity" at bounding box center [689, 242] width 65 height 38
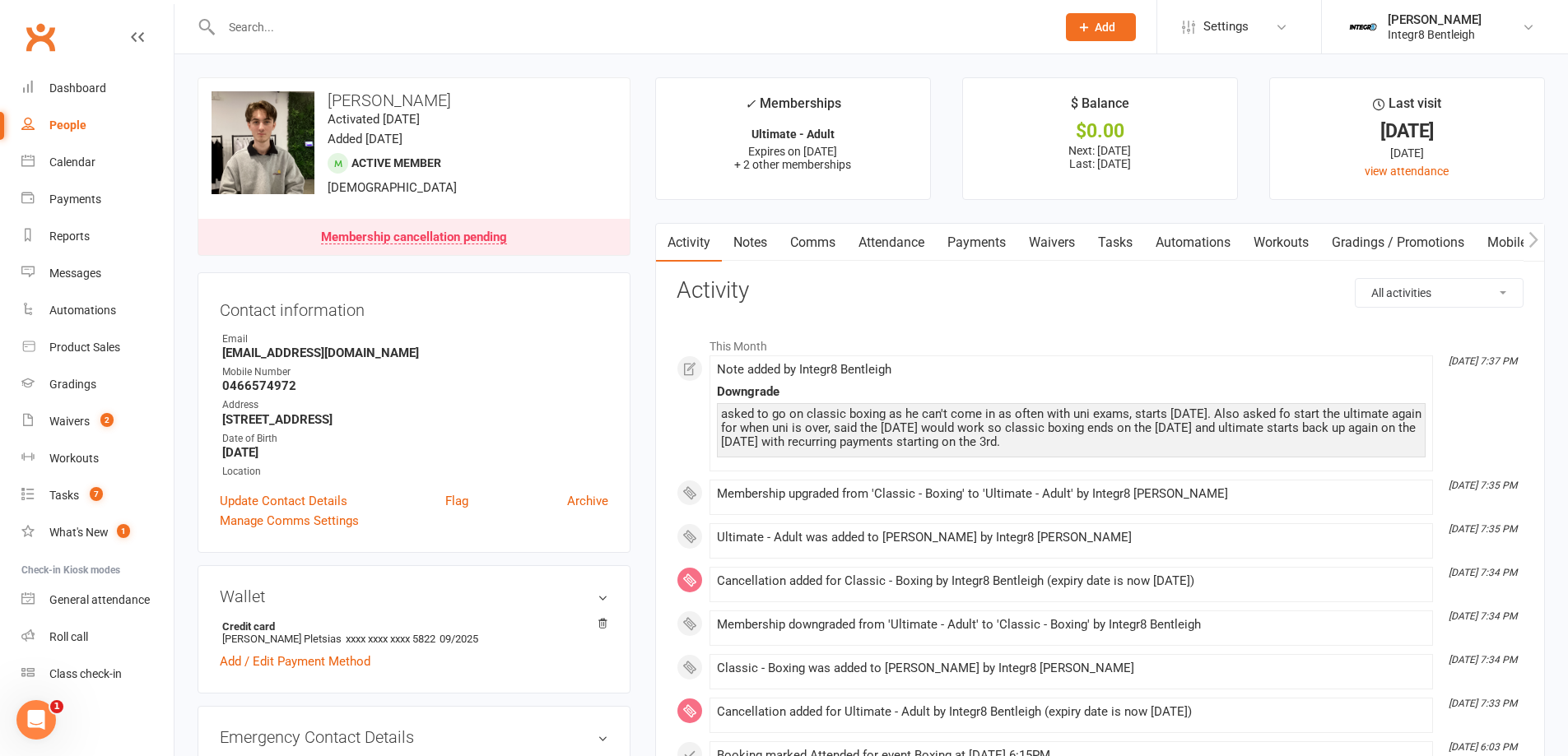
click at [739, 238] on link "Notes" at bounding box center [749, 242] width 57 height 38
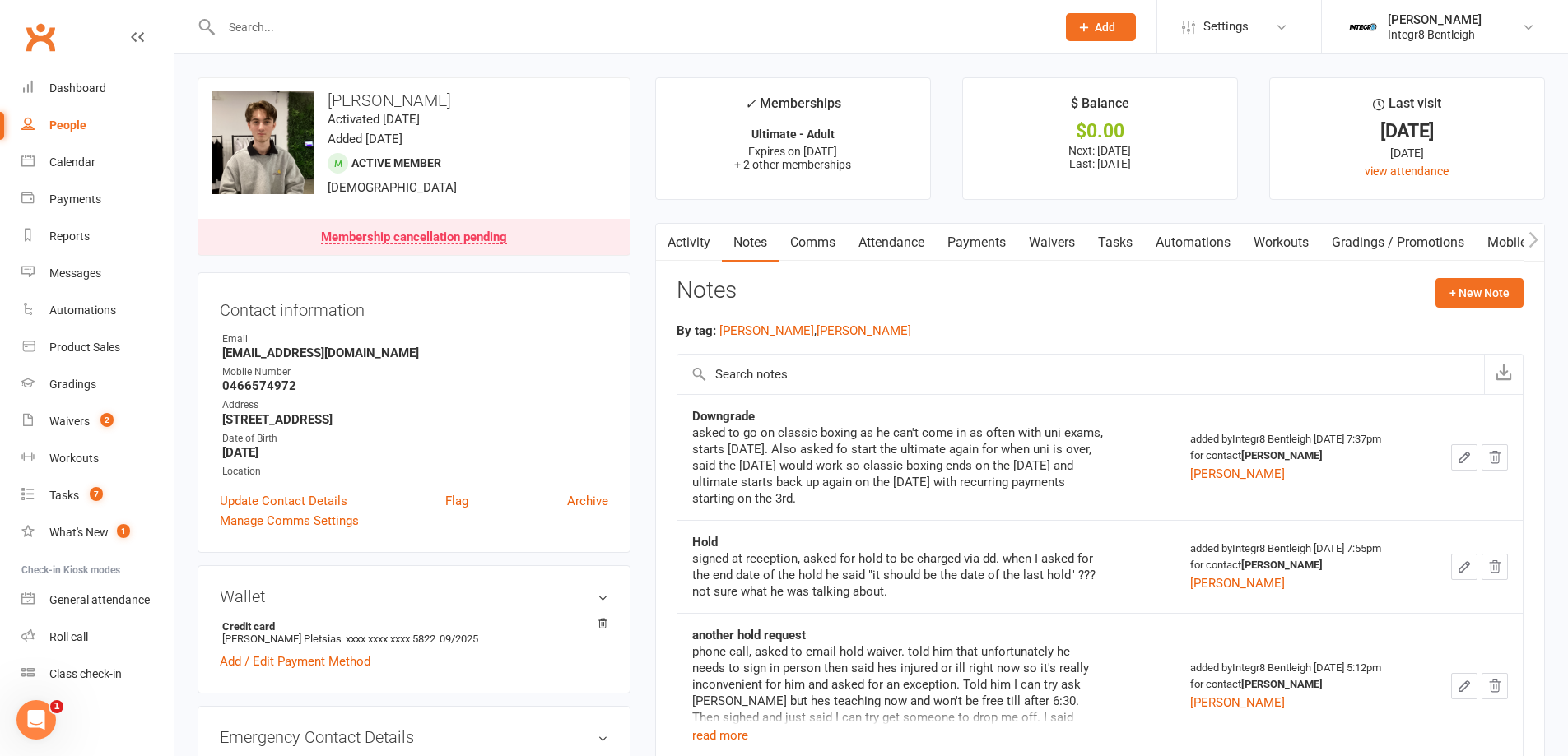
click at [91, 121] on link "People" at bounding box center [97, 125] width 152 height 37
select select "100"
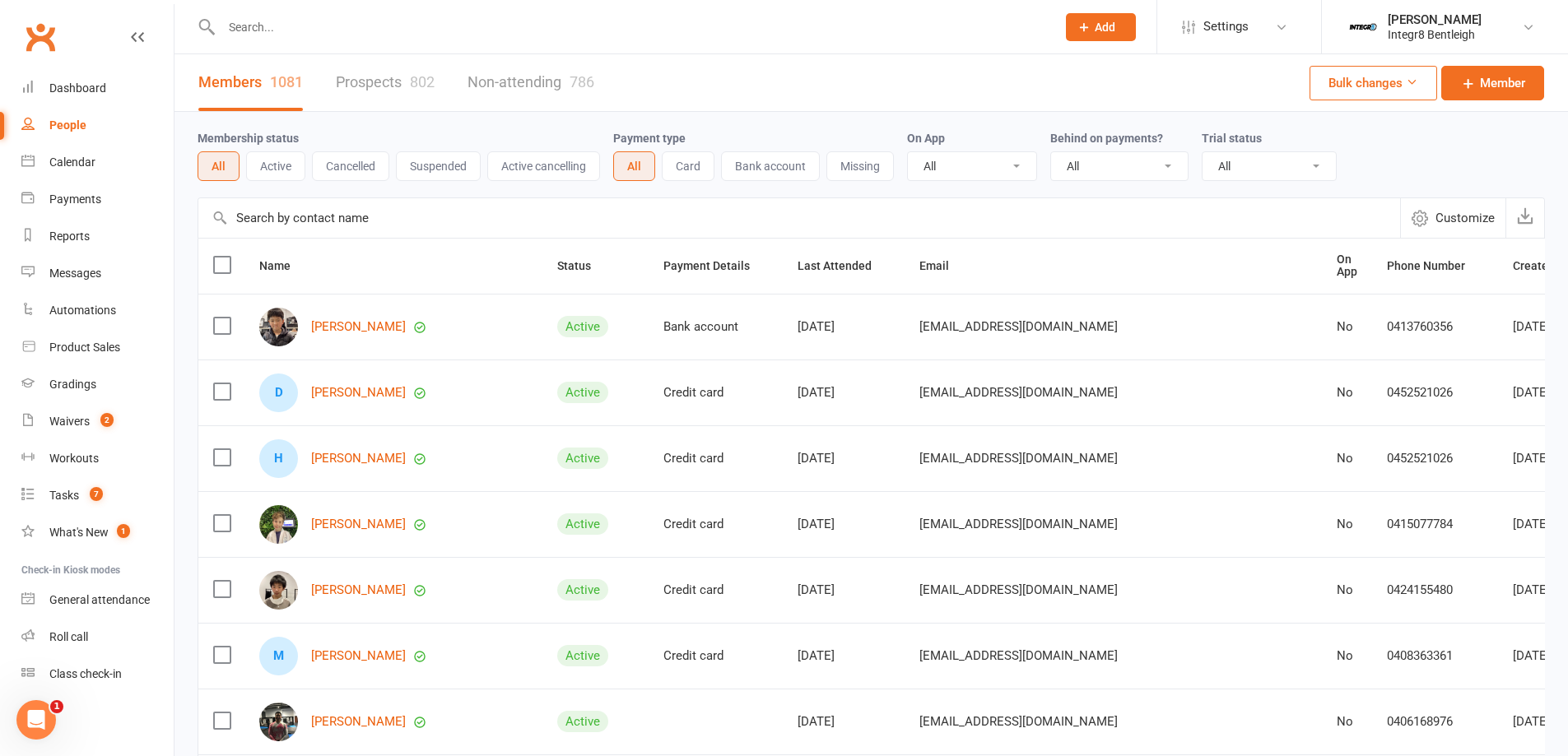
click at [387, 23] on input "text" at bounding box center [631, 27] width 828 height 23
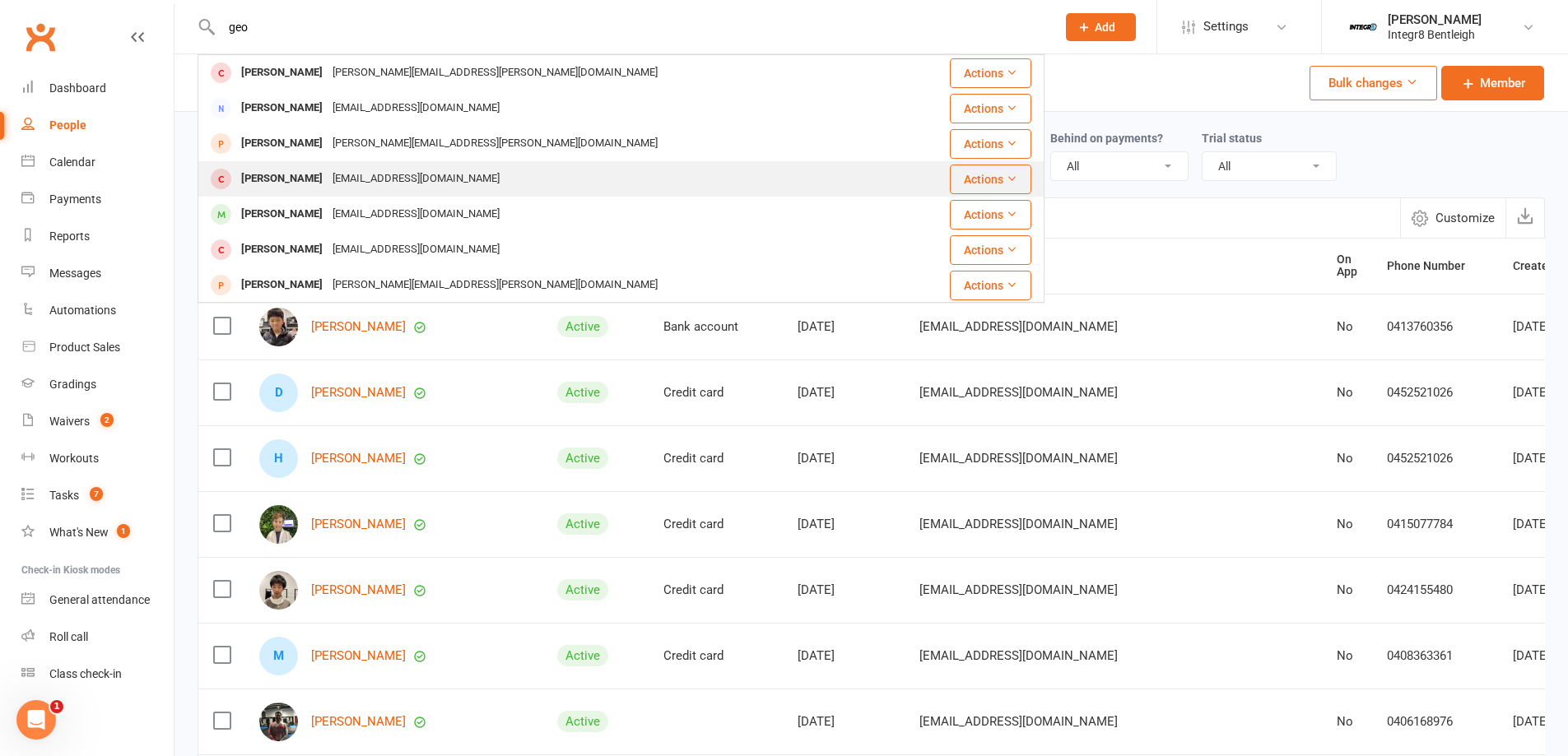
type input "geo"
click at [356, 178] on div "[EMAIL_ADDRESS][DOMAIN_NAME]" at bounding box center [416, 178] width 177 height 24
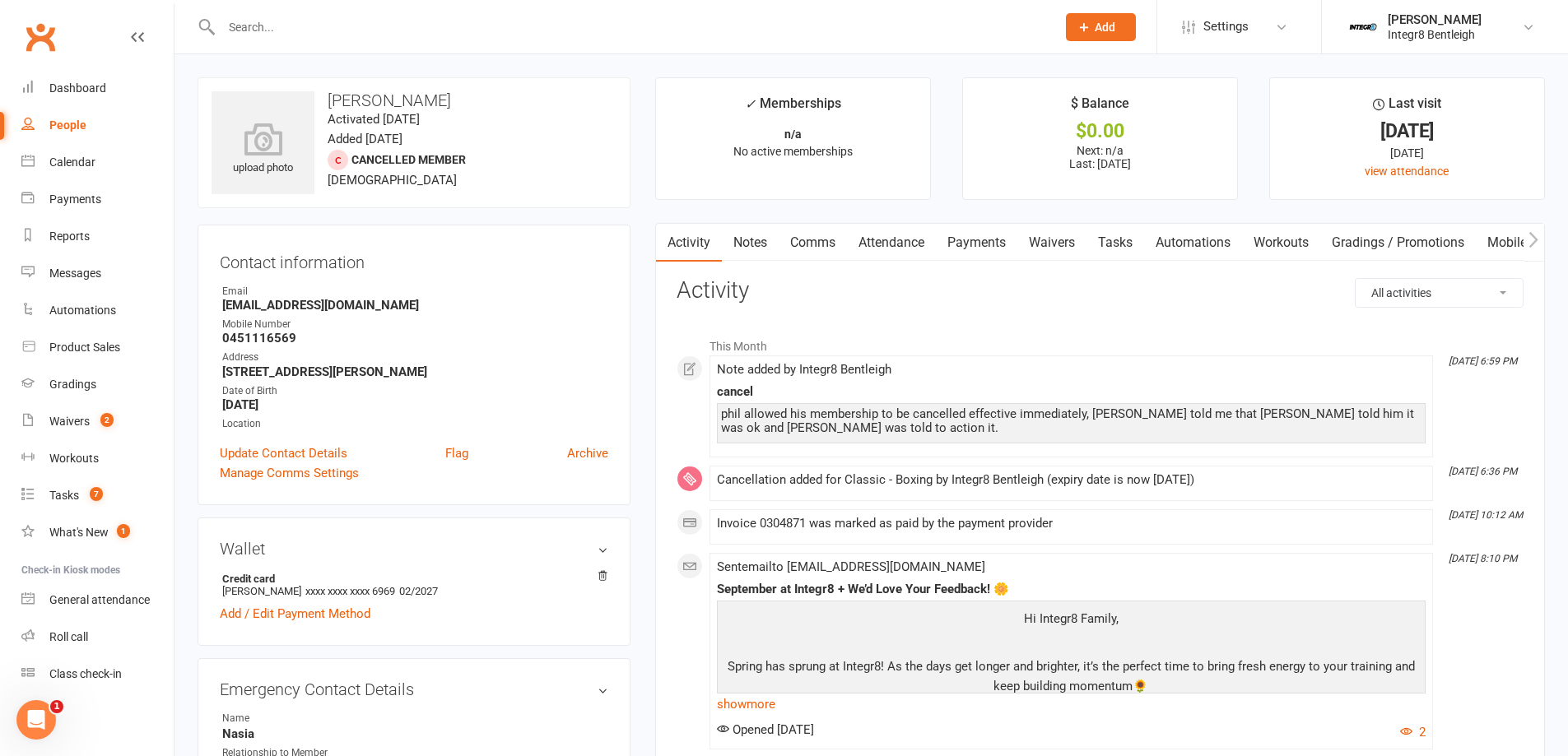
click at [113, 119] on link "People" at bounding box center [97, 125] width 152 height 37
select select "100"
